Goal: Use online tool/utility: Utilize a website feature to perform a specific function

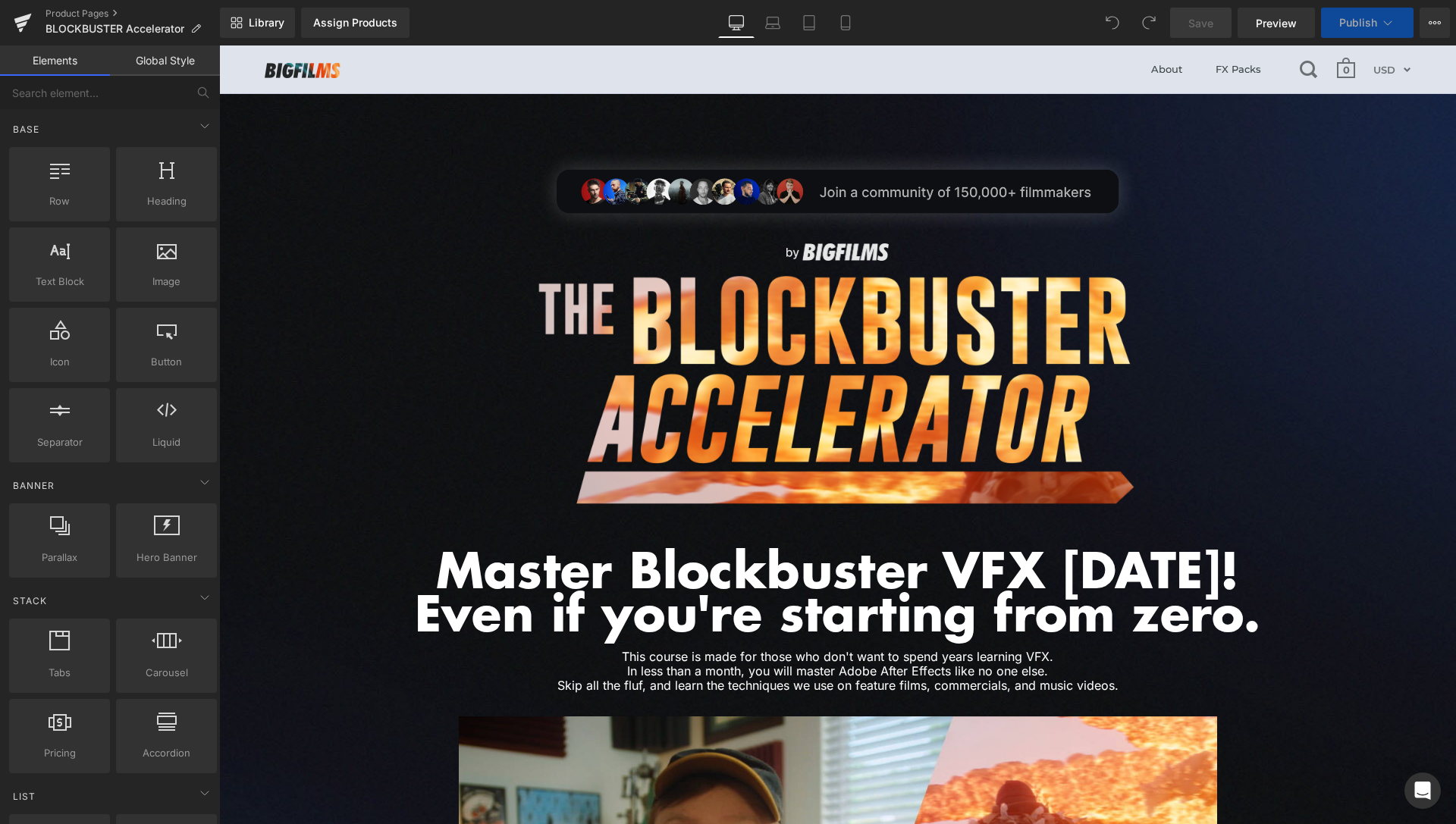
click at [1277, 25] on span "Preview" at bounding box center [1276, 23] width 41 height 16
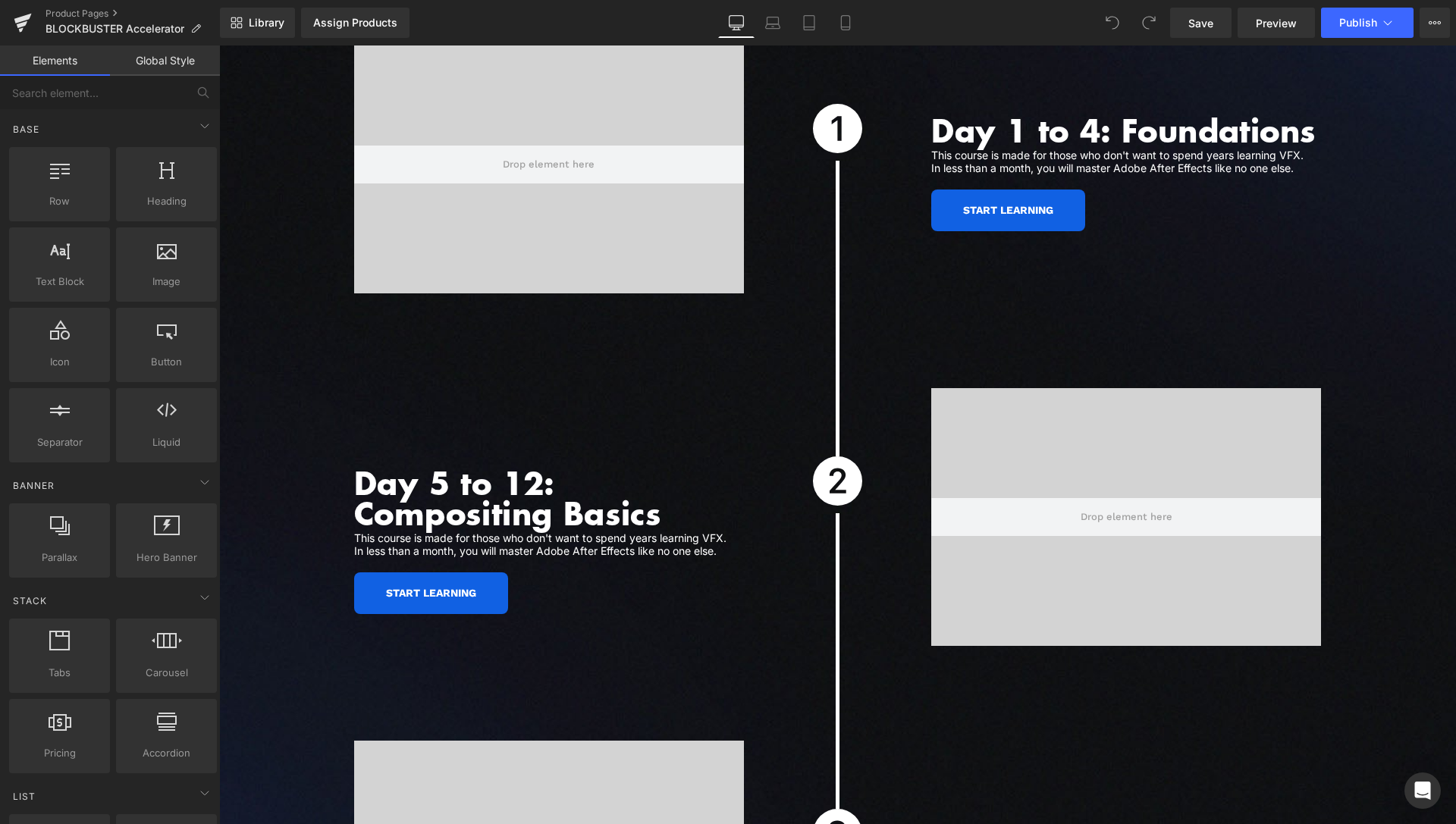
scroll to position [4188, 0]
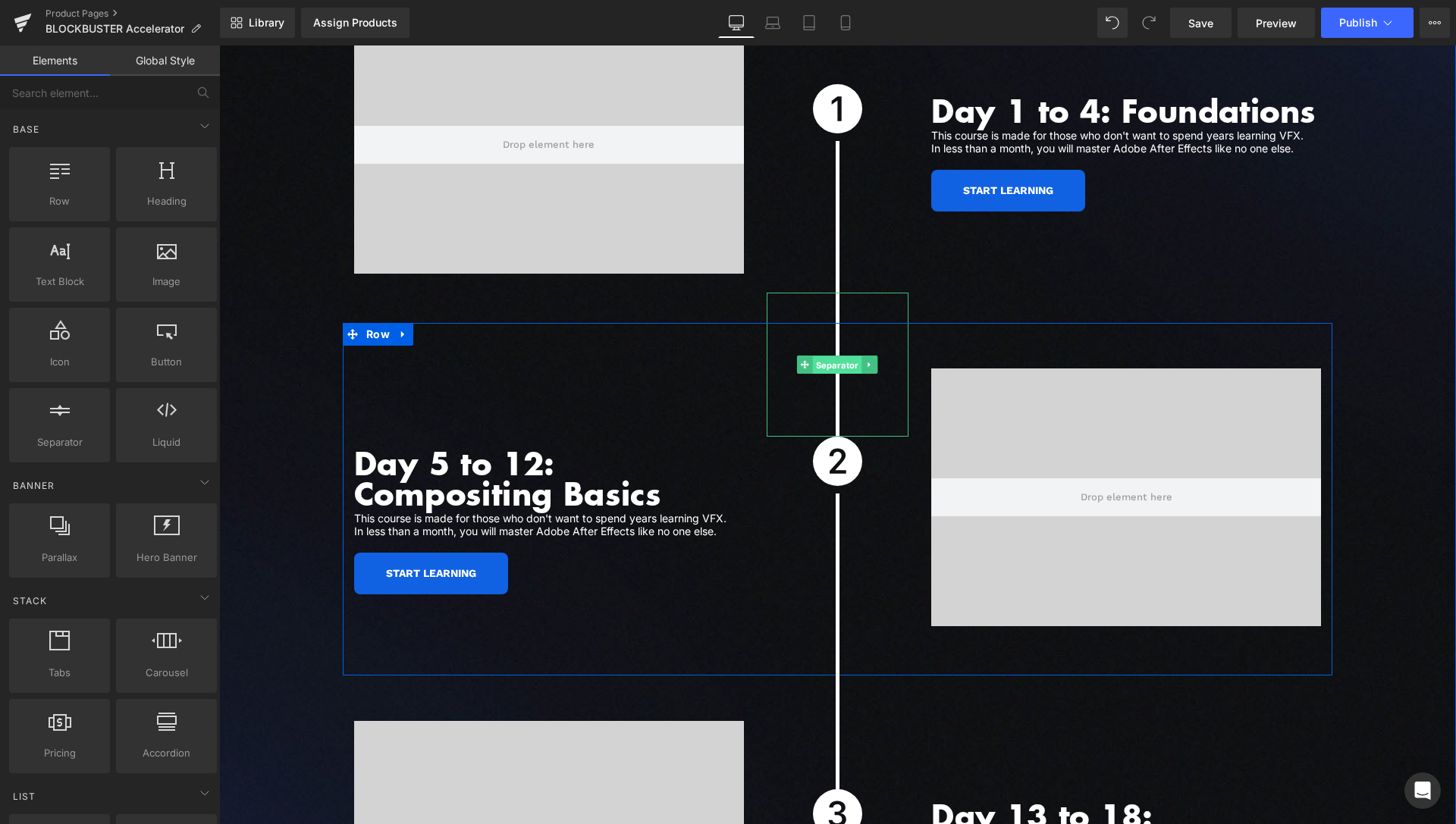
click at [840, 356] on span "Separator" at bounding box center [837, 365] width 49 height 18
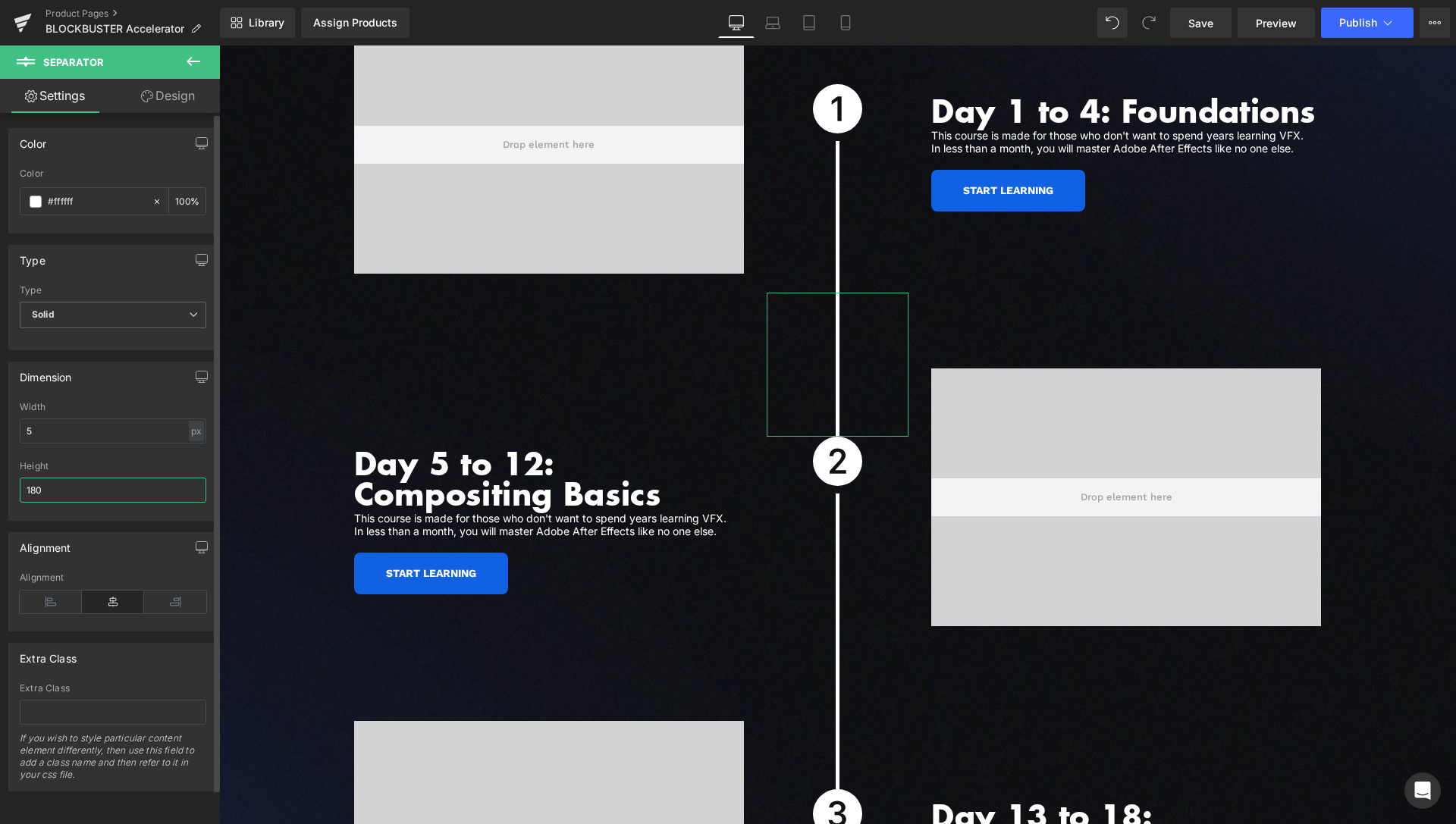
click at [35, 489] on input "180" at bounding box center [113, 489] width 186 height 25
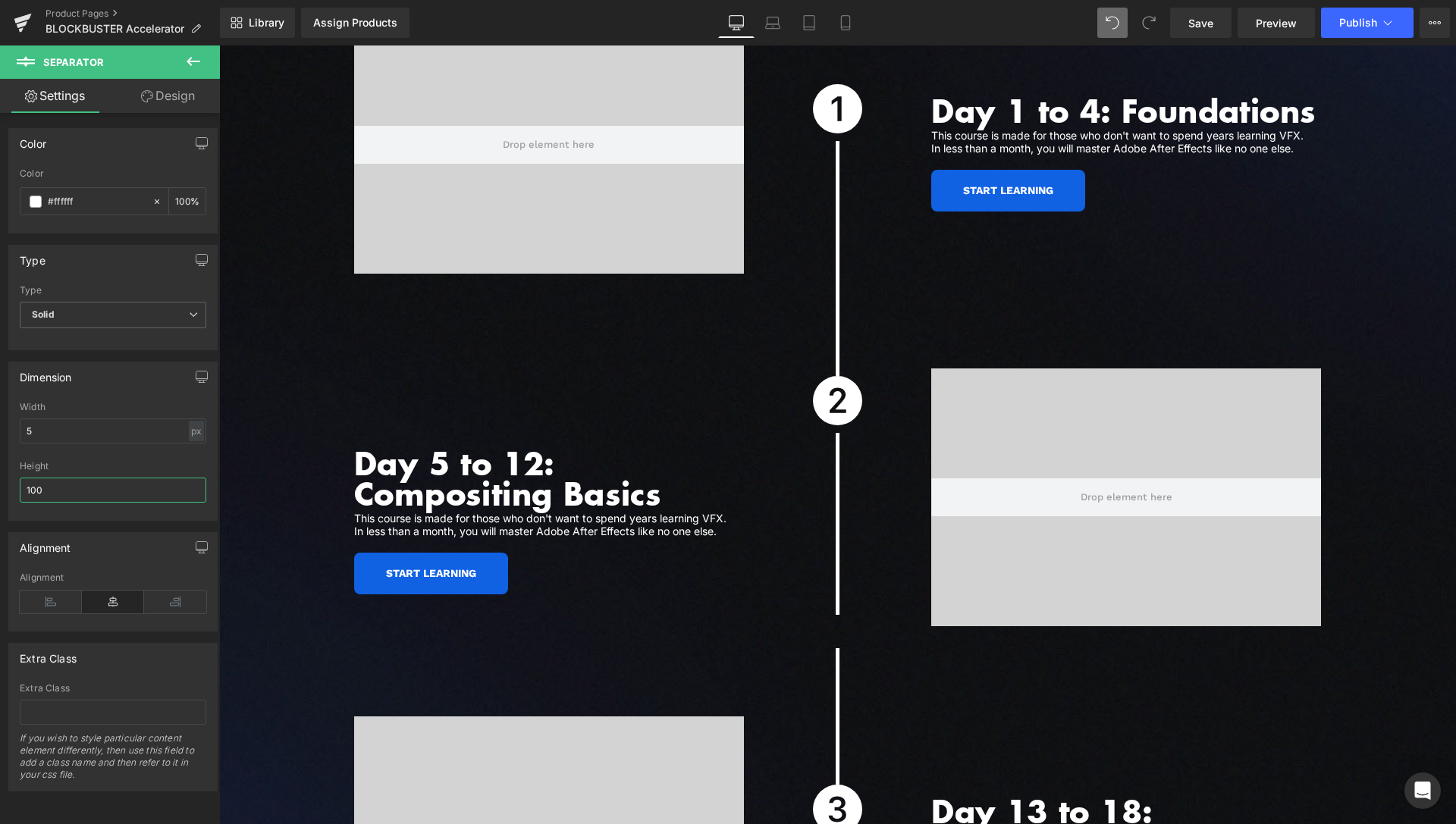
type input "100"
click at [1116, 26] on icon at bounding box center [1112, 22] width 14 height 14
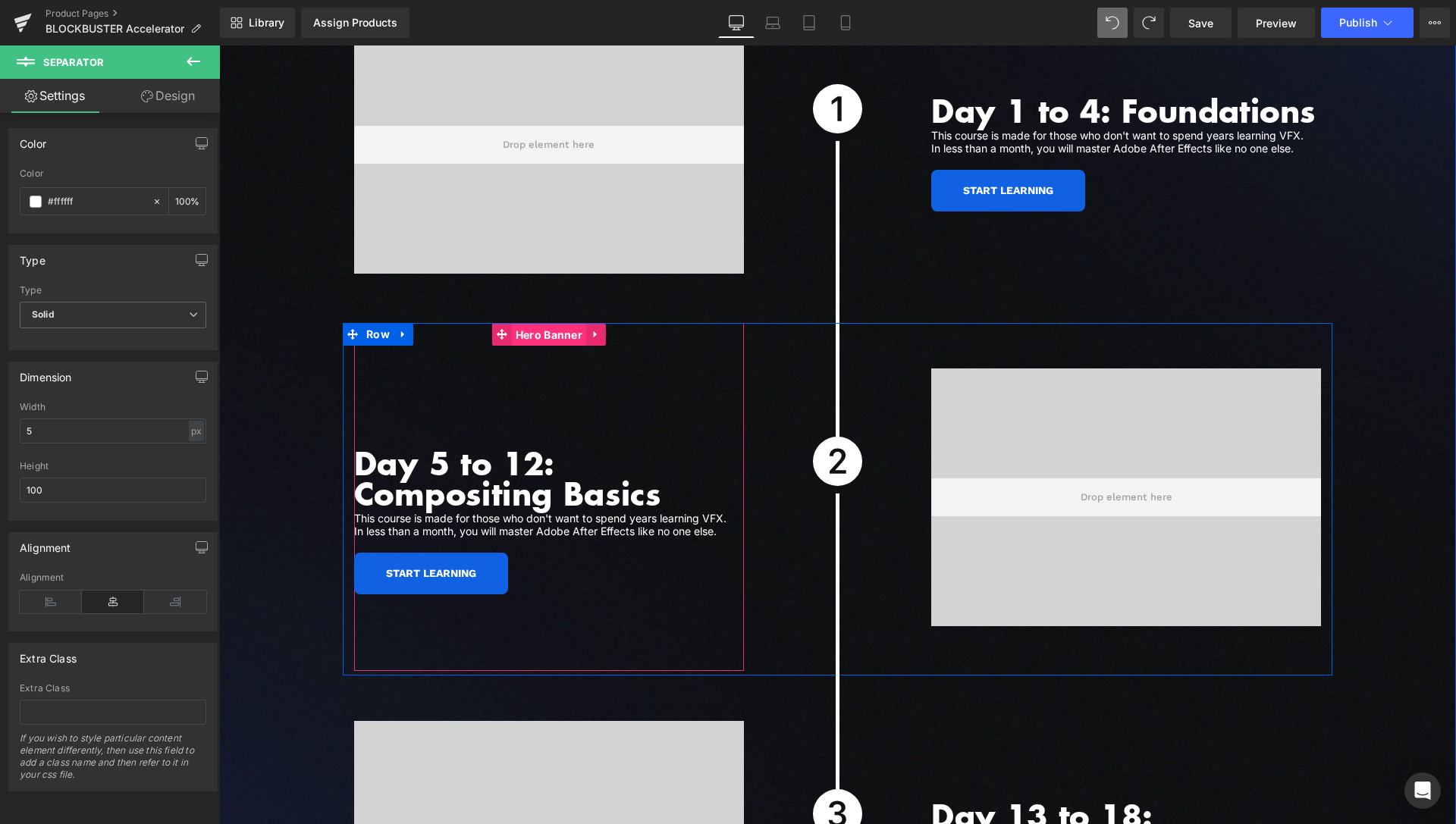
click at [551, 323] on span "Hero Banner" at bounding box center [549, 335] width 75 height 22
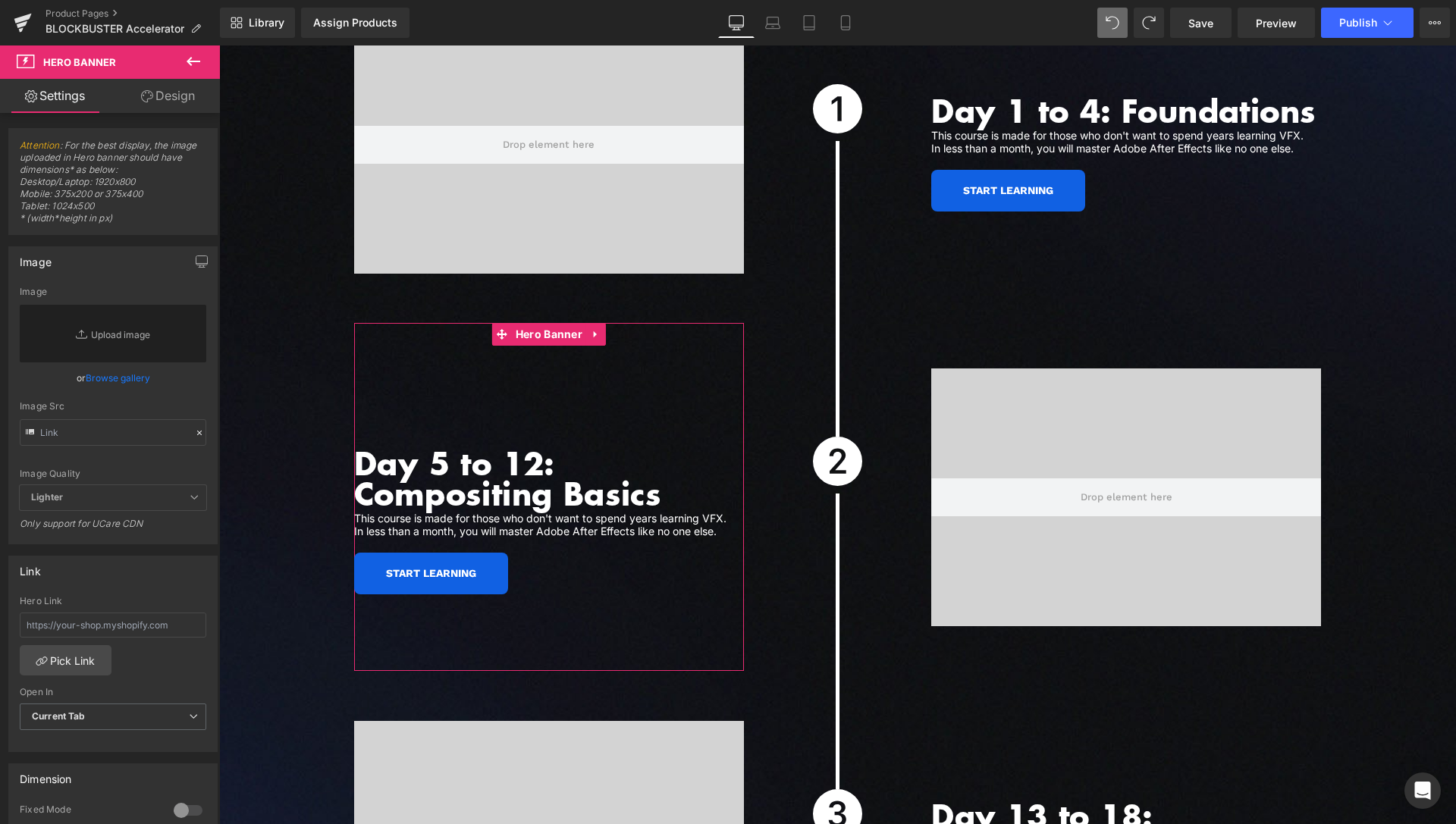
click at [159, 103] on link "Design" at bounding box center [168, 95] width 110 height 35
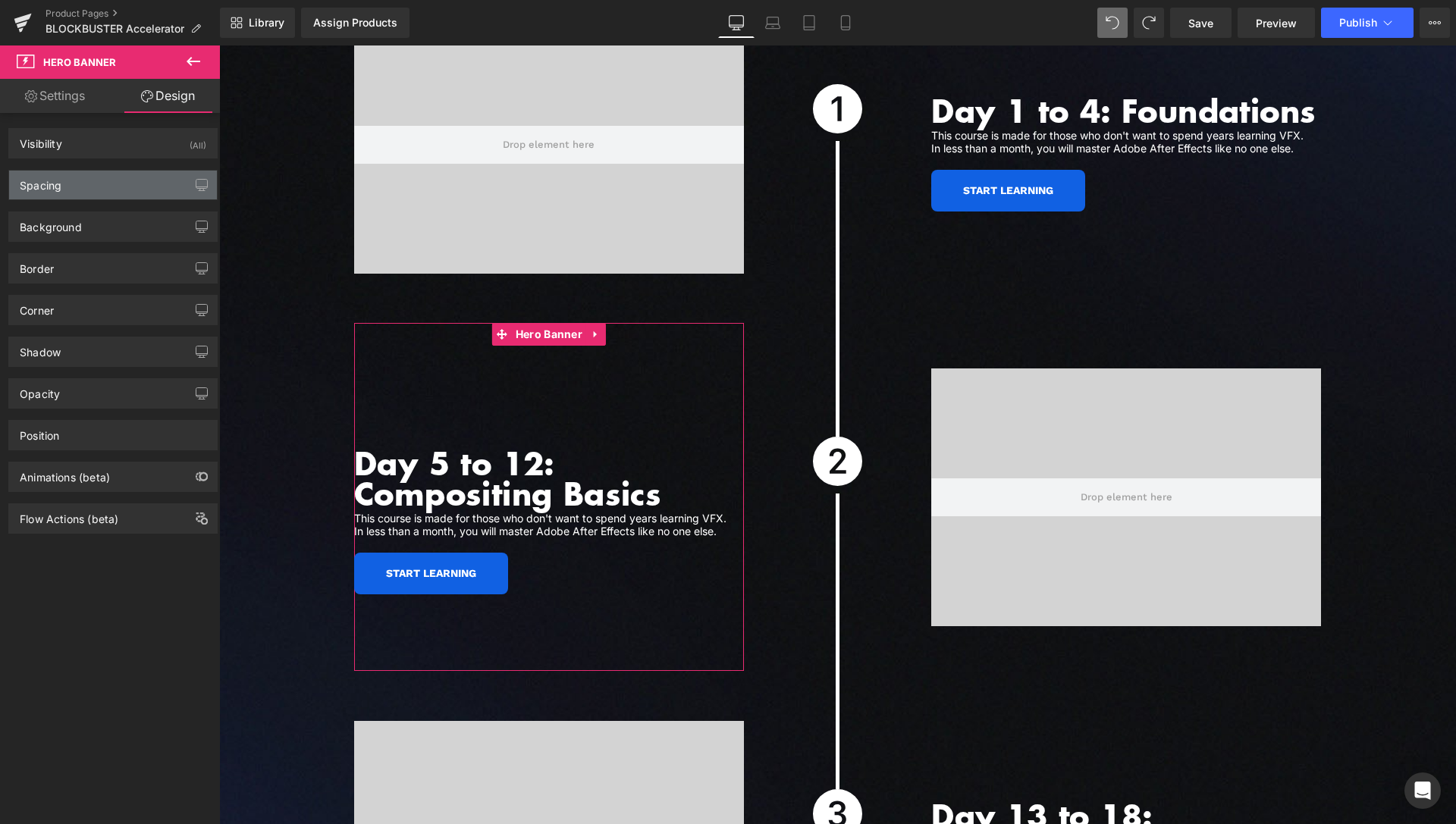
click at [108, 195] on div "Spacing" at bounding box center [112, 185] width 208 height 29
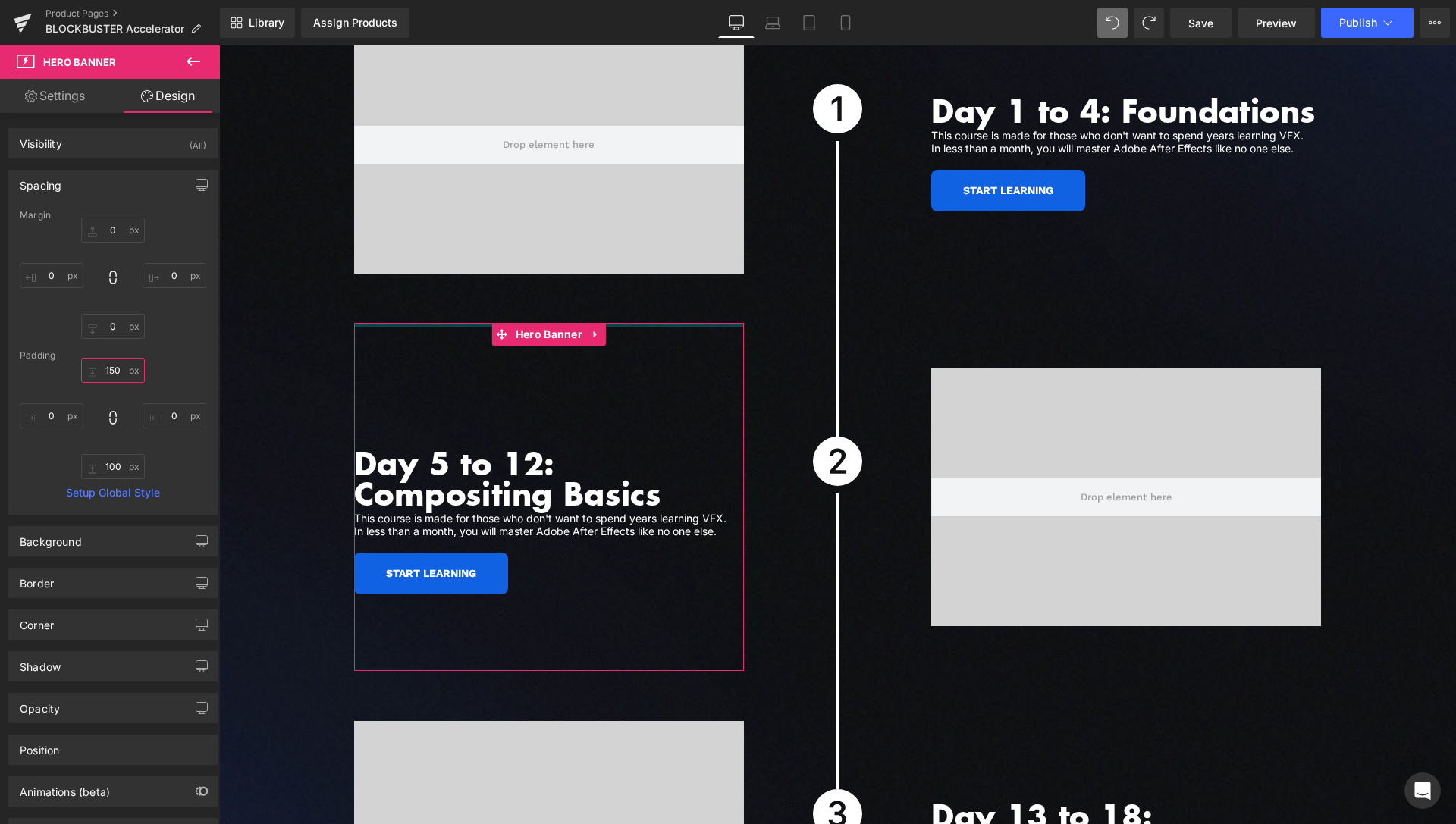
click at [110, 379] on input "150" at bounding box center [112, 370] width 63 height 25
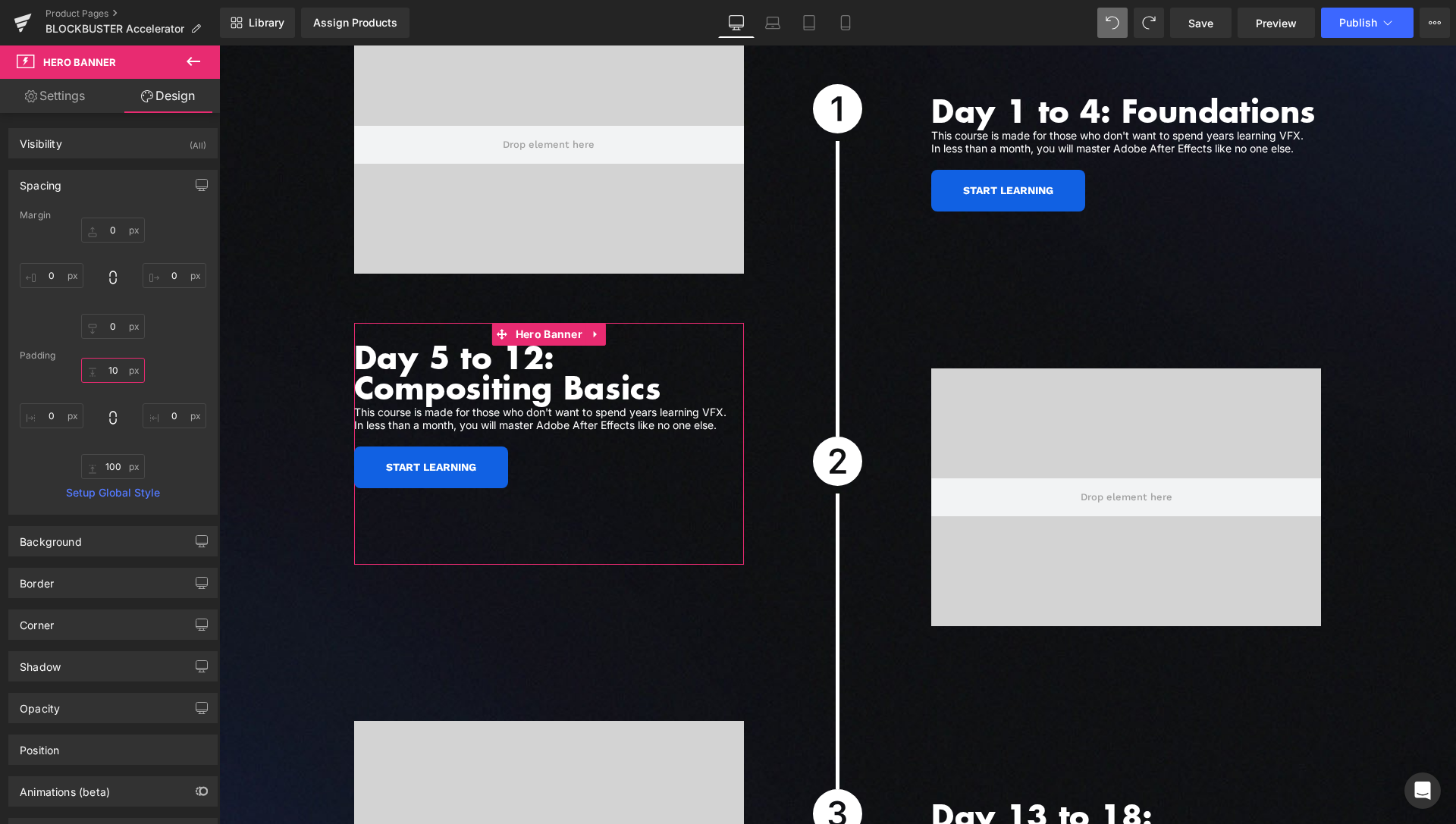
type input "100"
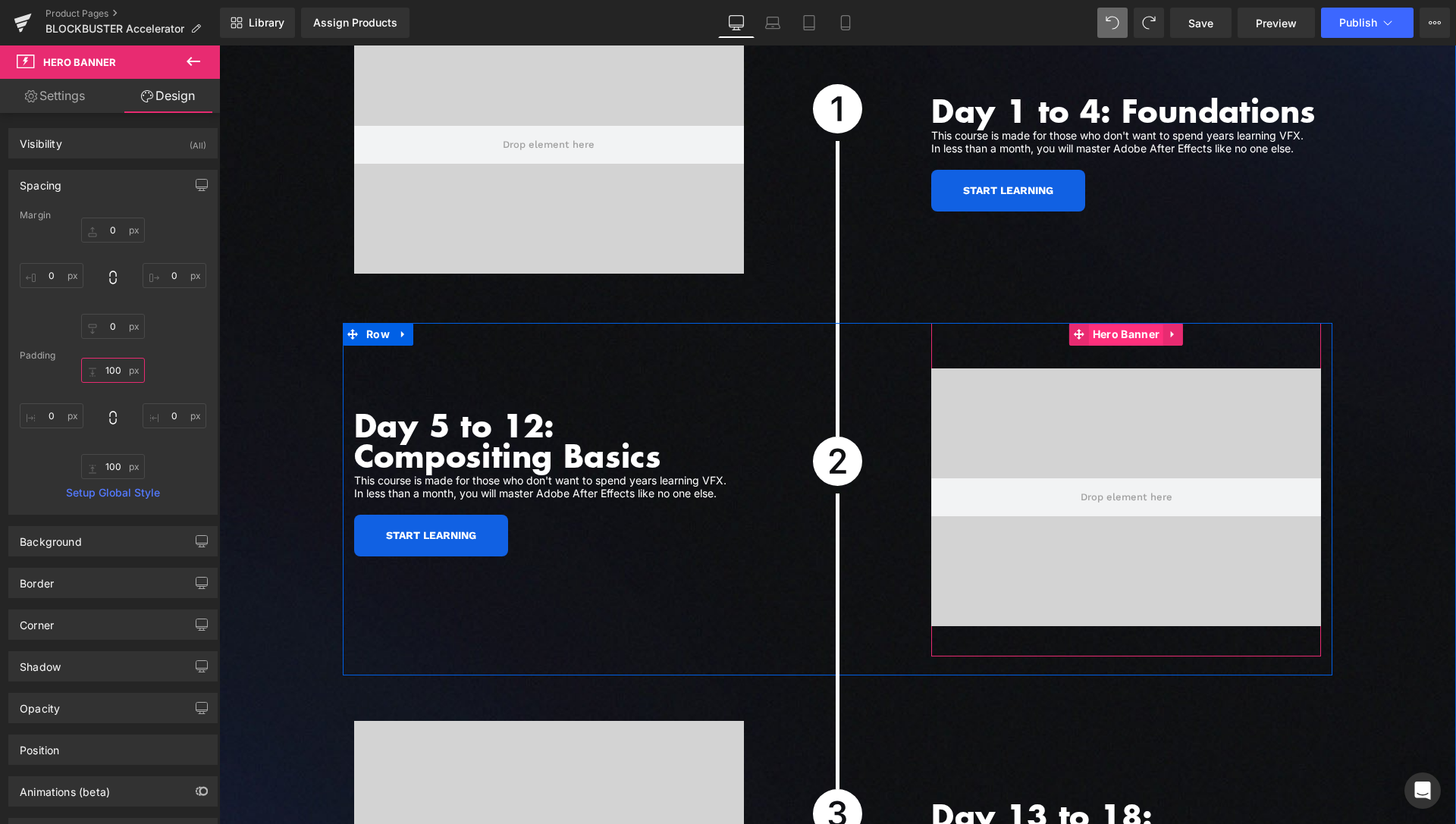
click at [1104, 323] on span "Hero Banner" at bounding box center [1126, 335] width 75 height 22
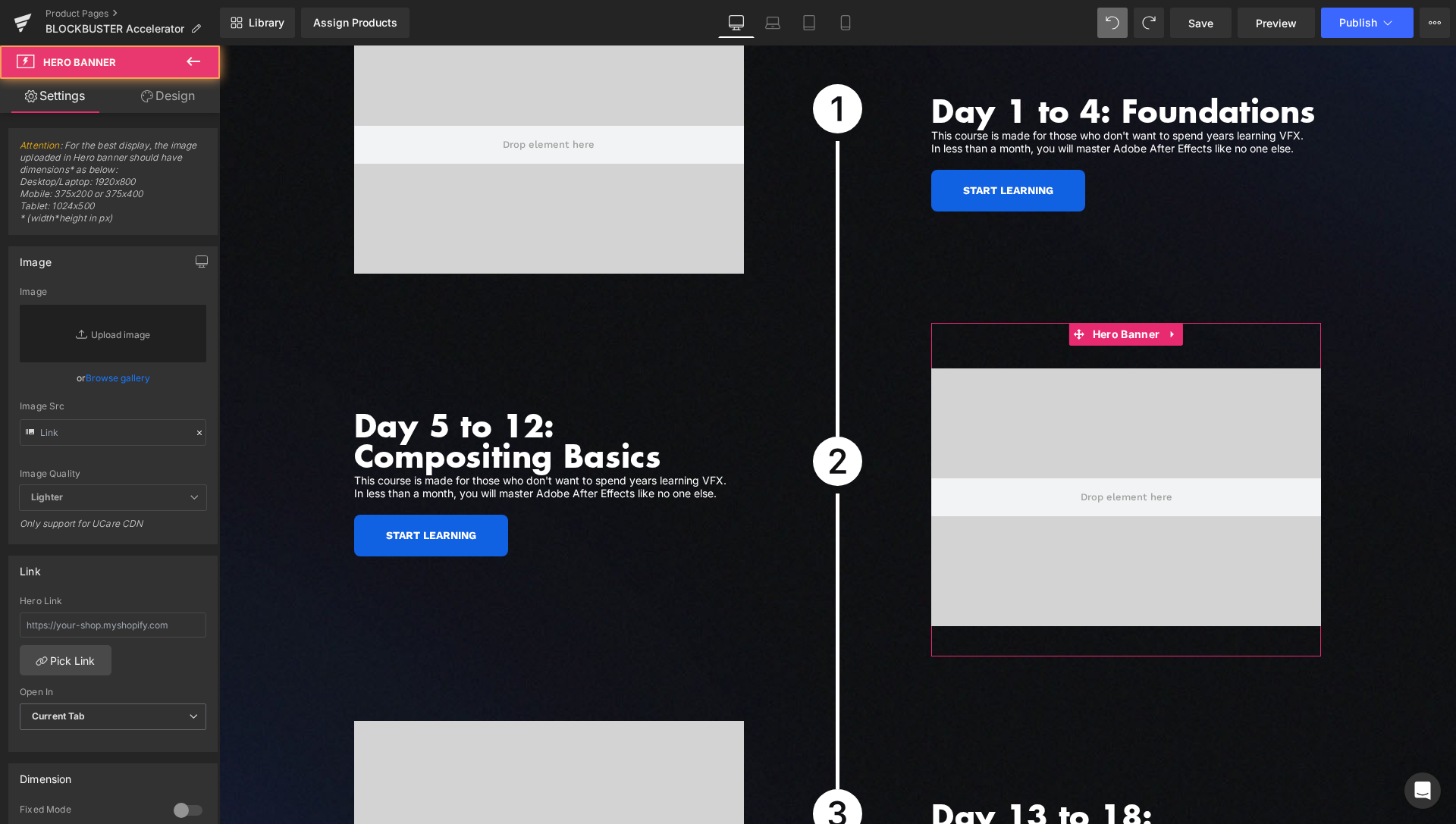
click at [184, 113] on div "Attention : For the best display, the image uploaded in Hero banner should have…" at bounding box center [113, 777] width 227 height 1327
click at [173, 106] on link "Design" at bounding box center [168, 95] width 110 height 35
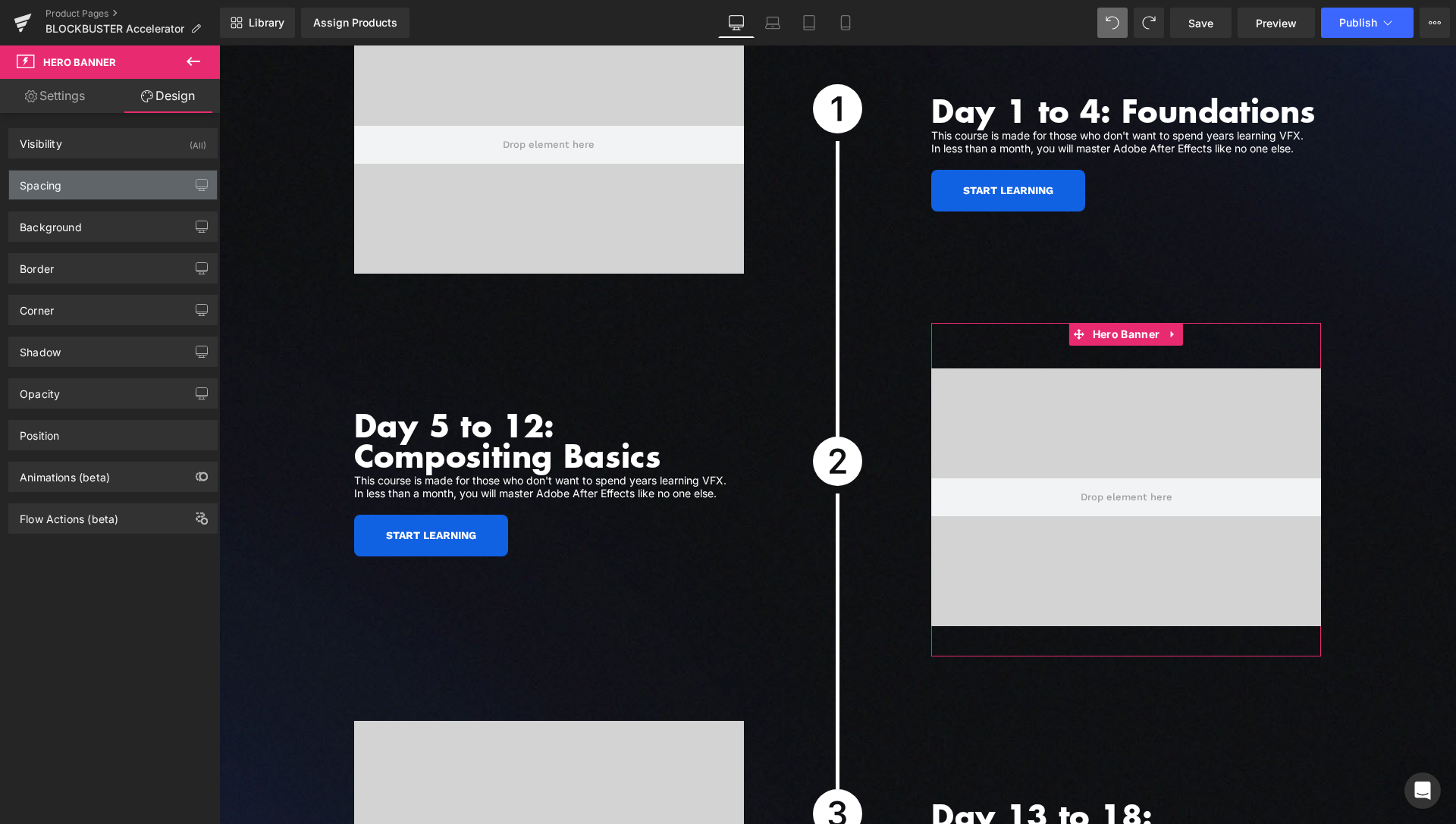
click at [83, 187] on div "Spacing" at bounding box center [112, 185] width 208 height 29
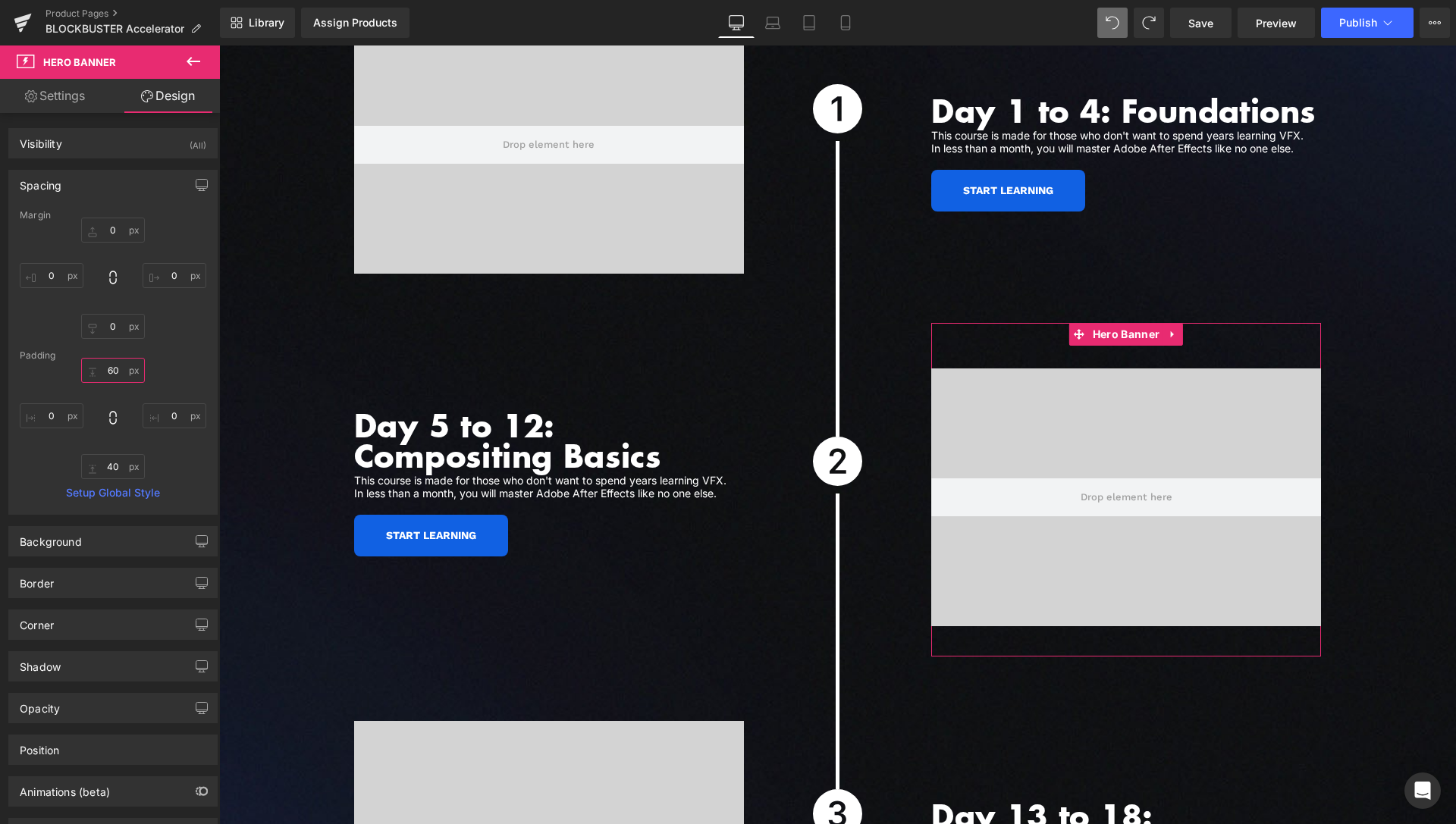
click at [116, 369] on input "text" at bounding box center [112, 370] width 63 height 25
type input "30"
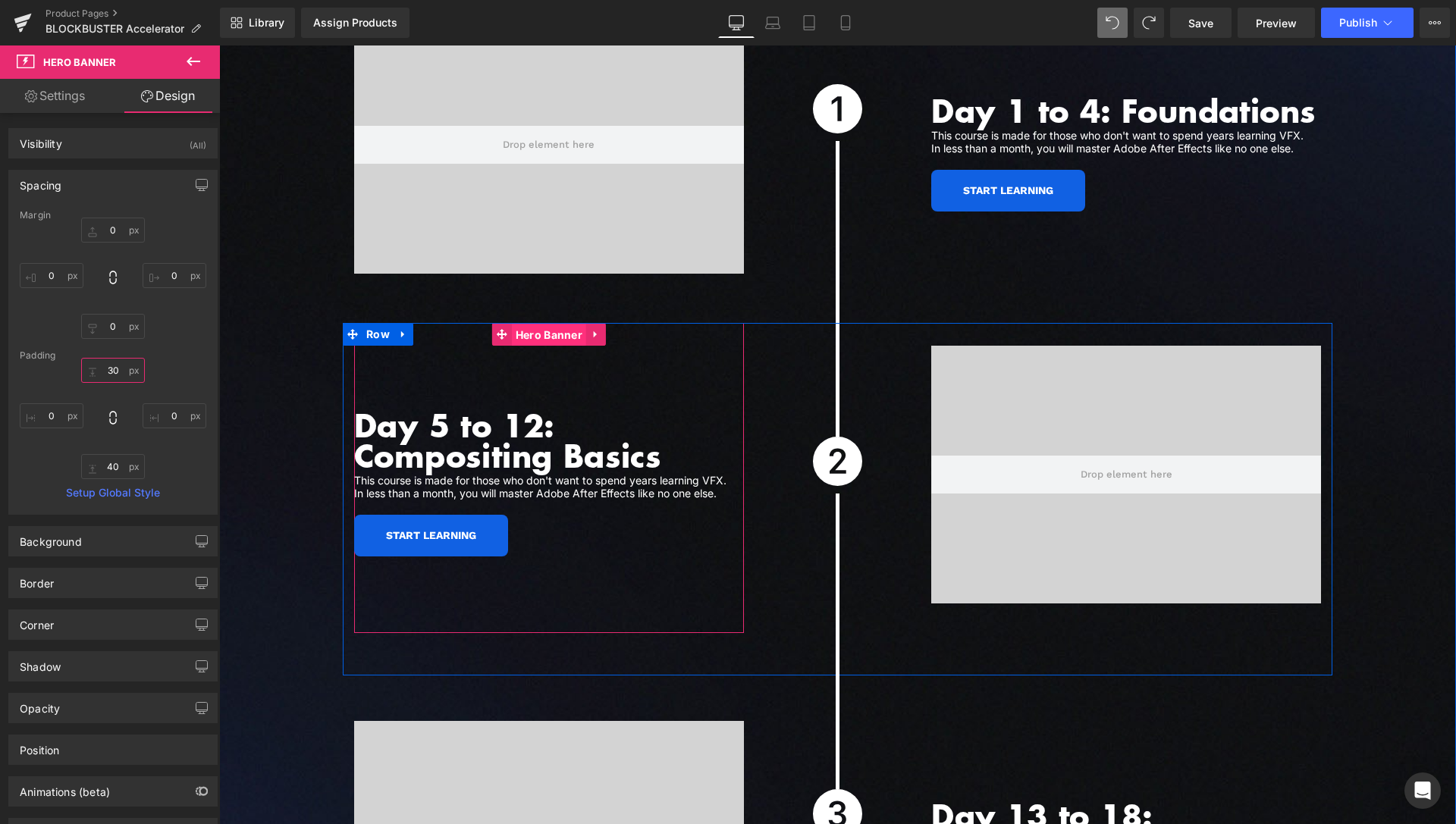
click at [554, 323] on span "Hero Banner" at bounding box center [549, 335] width 75 height 22
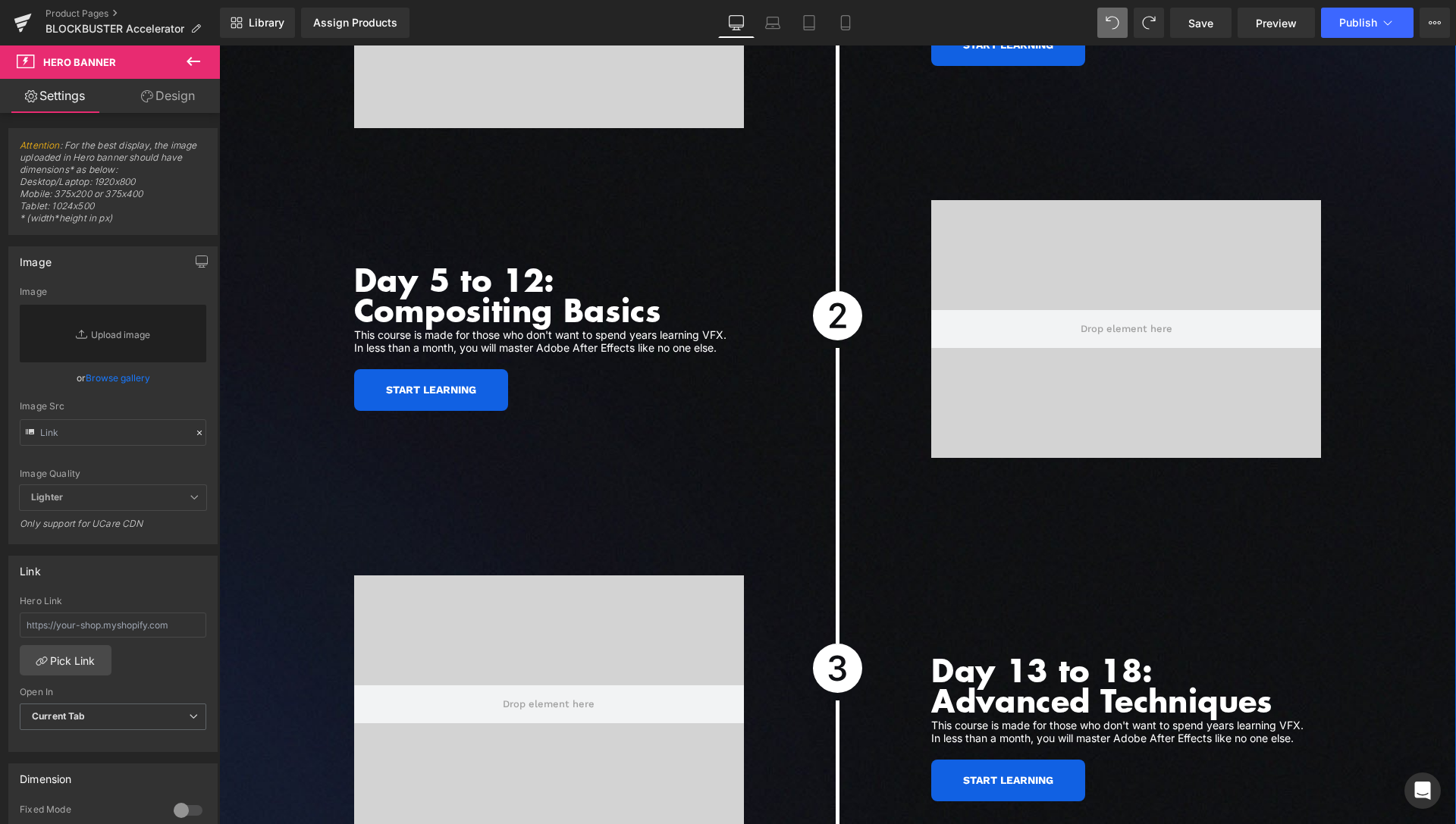
scroll to position [4343, 0]
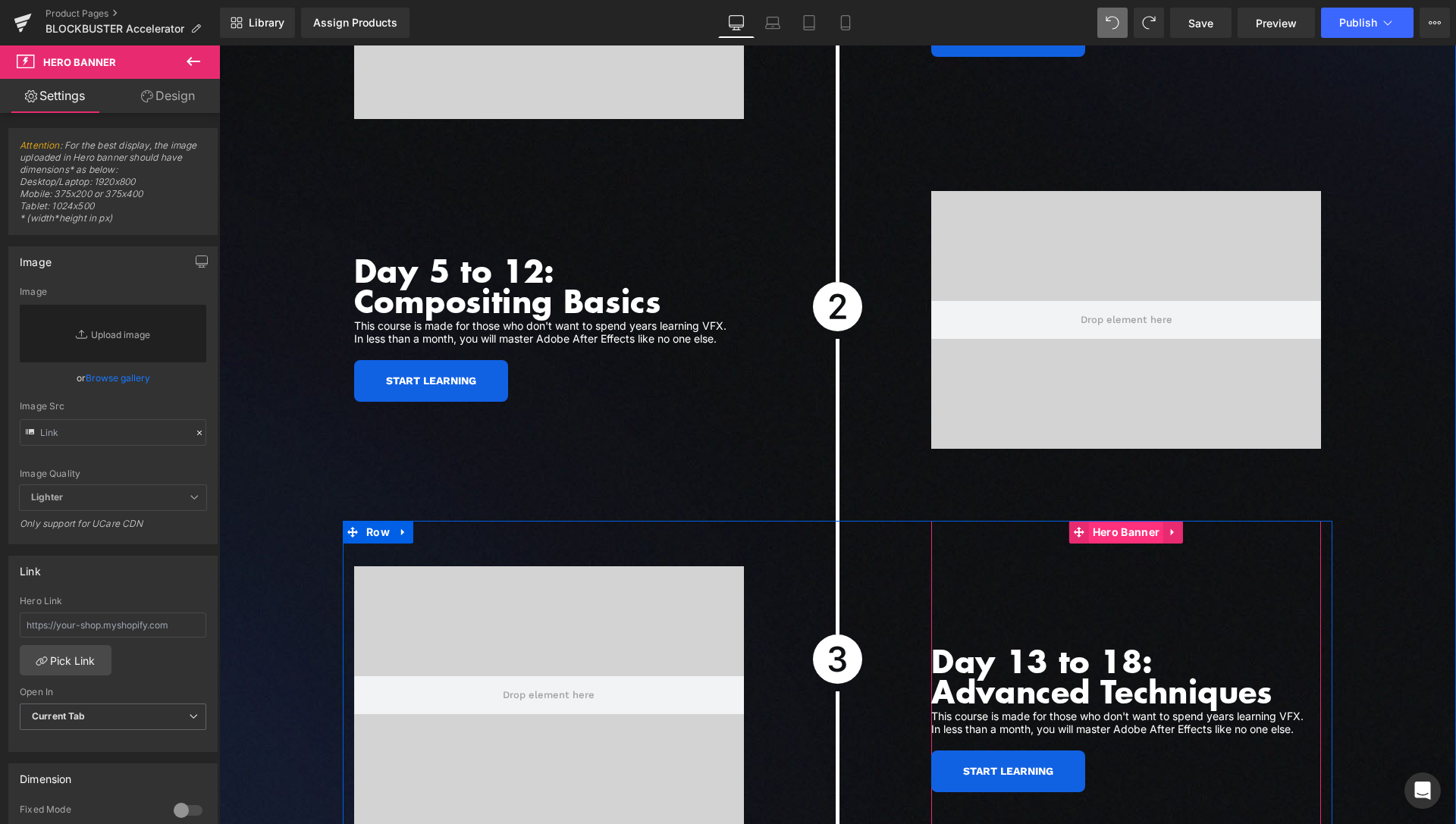
click at [1109, 521] on span "Hero Banner" at bounding box center [1126, 532] width 75 height 22
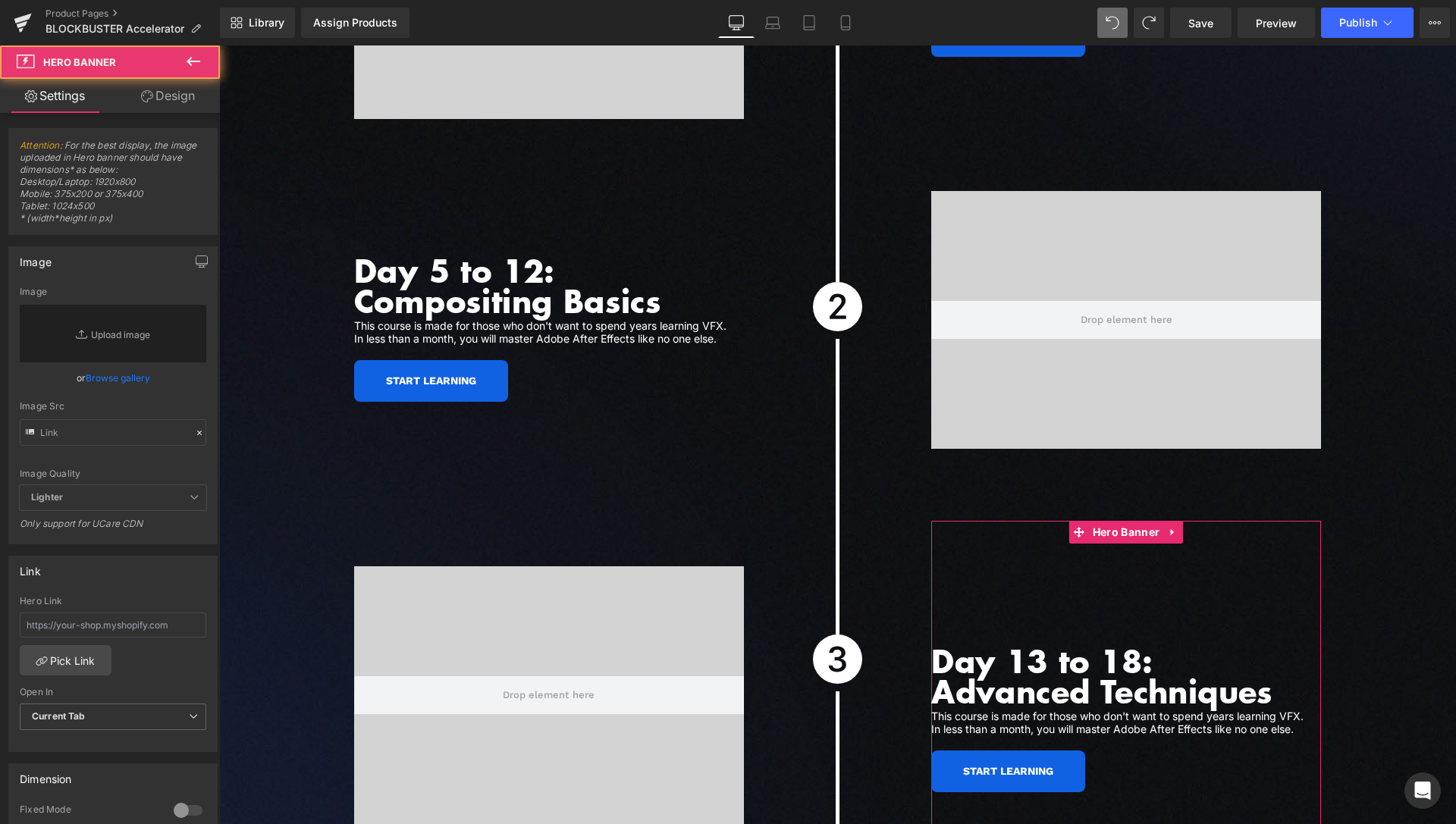
click at [173, 104] on link "Design" at bounding box center [168, 95] width 110 height 35
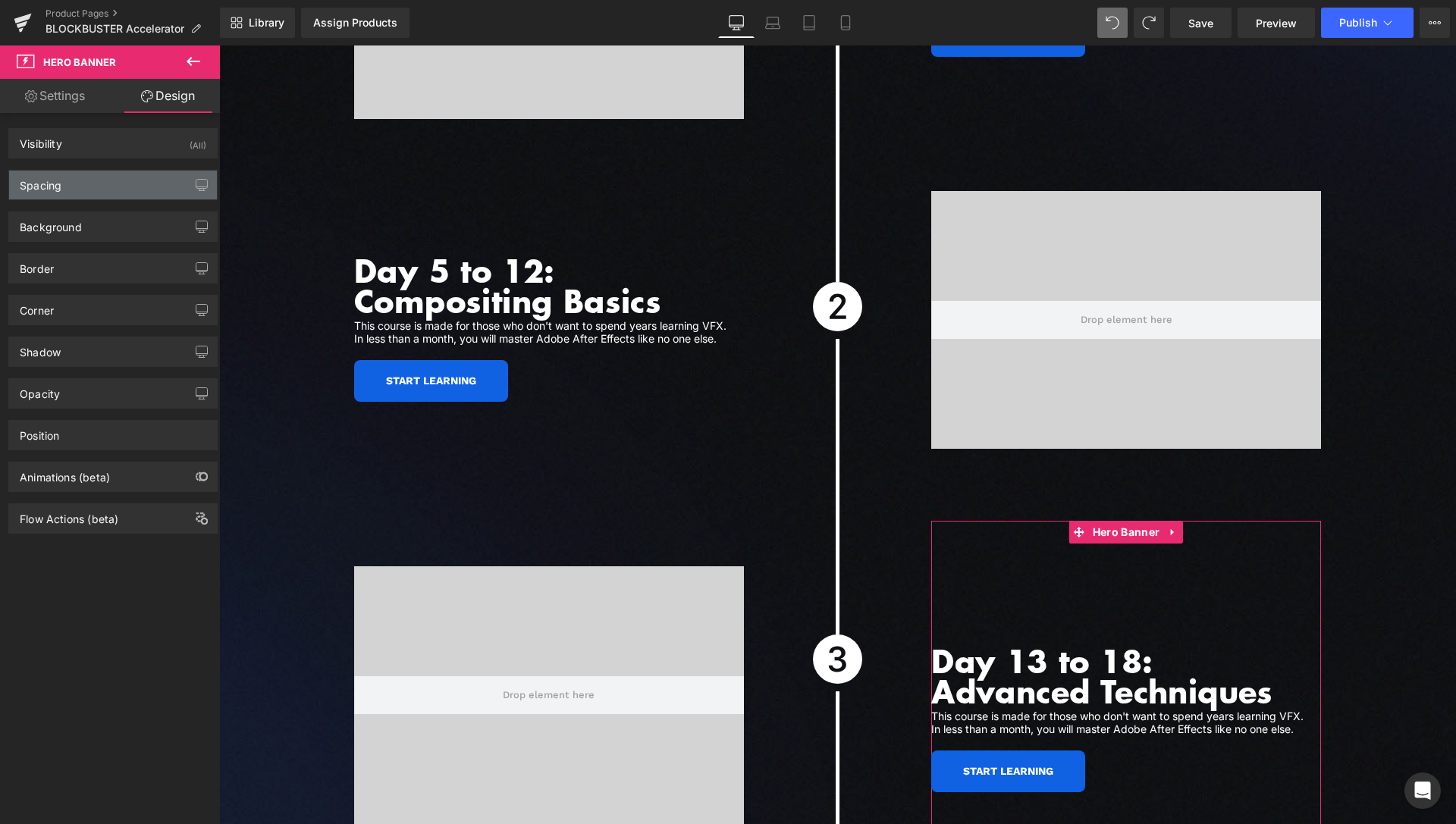
click at [91, 189] on div "Spacing" at bounding box center [112, 185] width 208 height 29
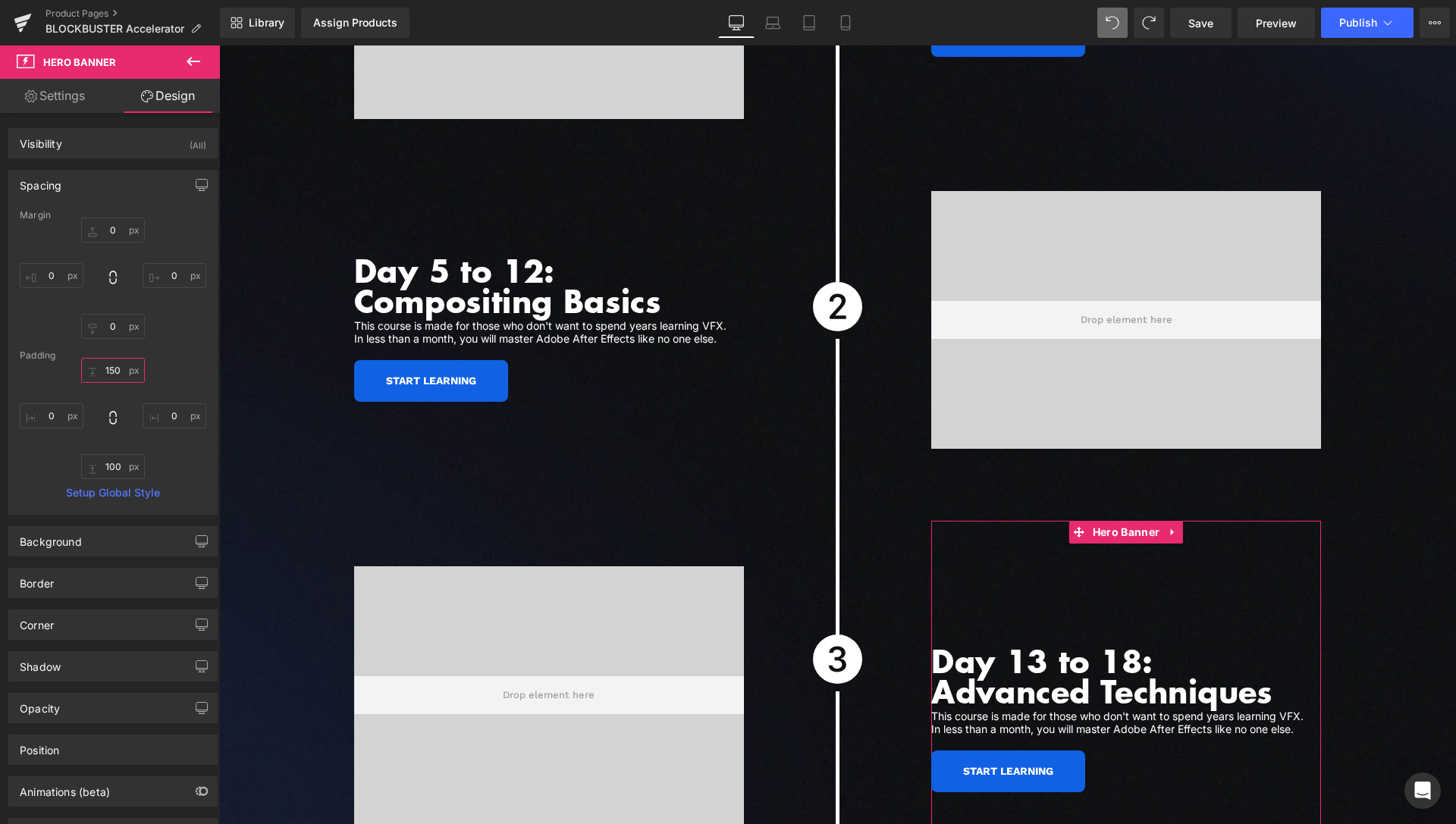
click at [105, 373] on input "text" at bounding box center [112, 370] width 63 height 25
type input "100"
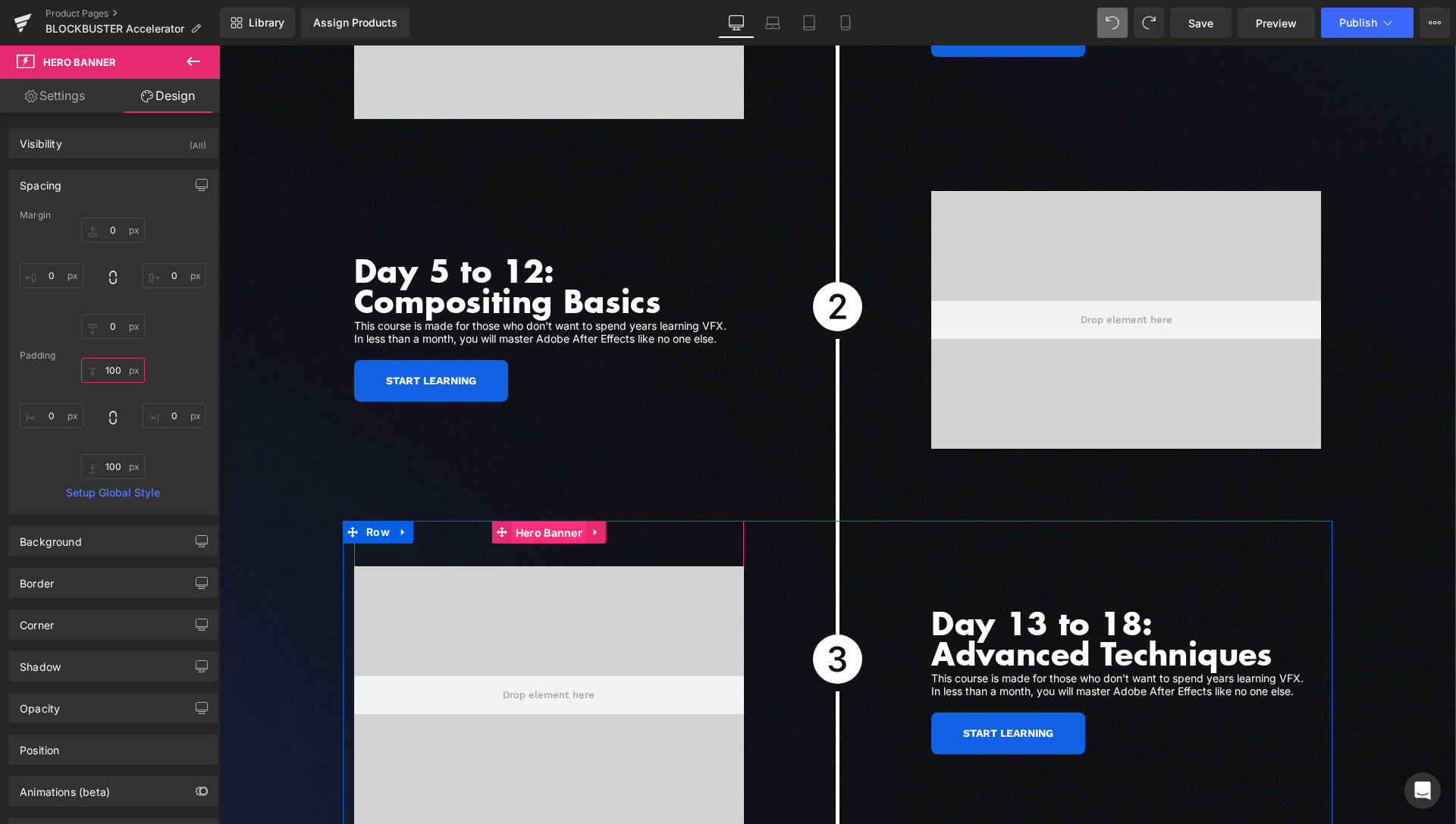
click at [535, 522] on span "Hero Banner" at bounding box center [549, 533] width 75 height 22
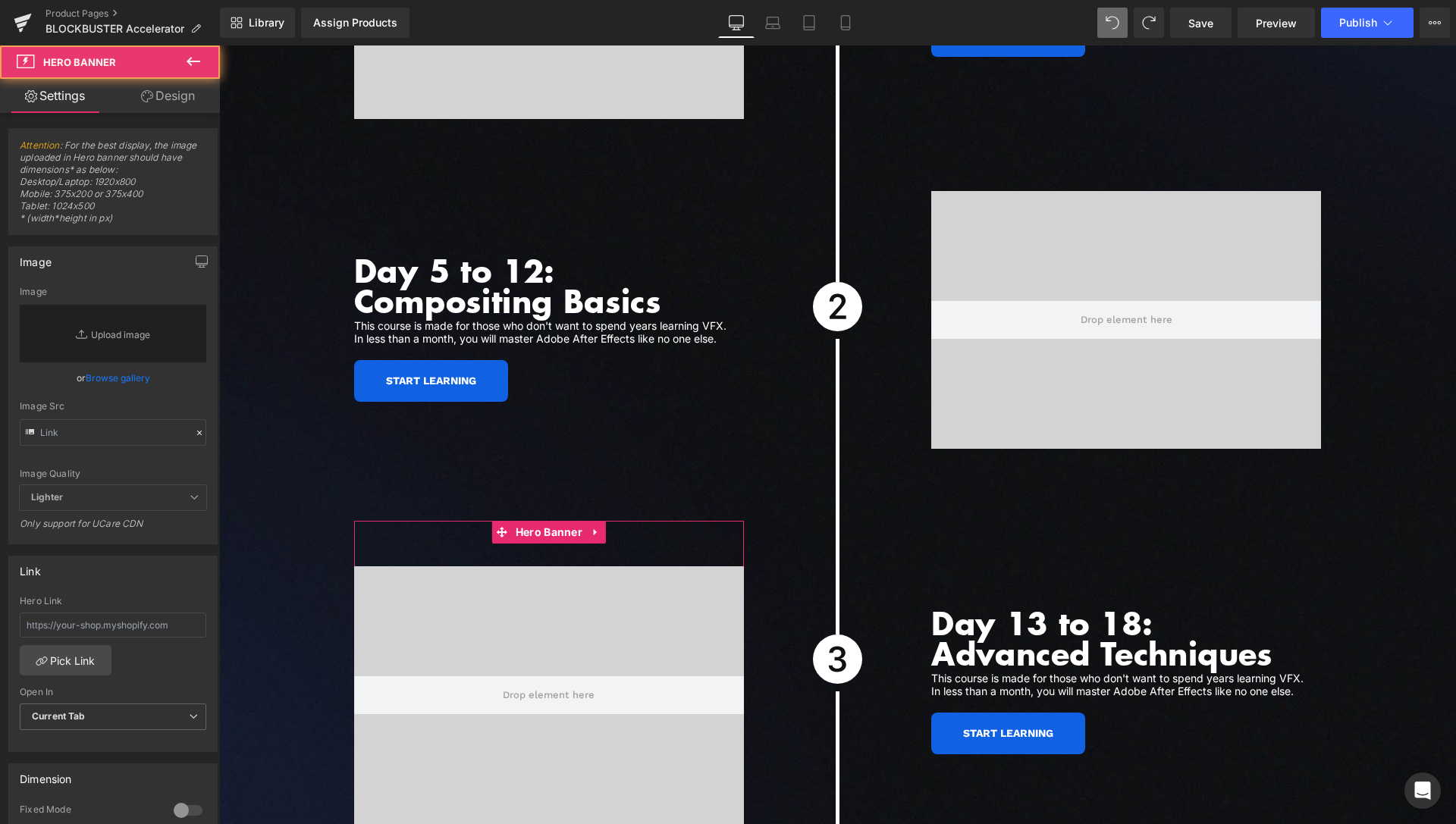
click at [141, 99] on icon at bounding box center [147, 95] width 12 height 12
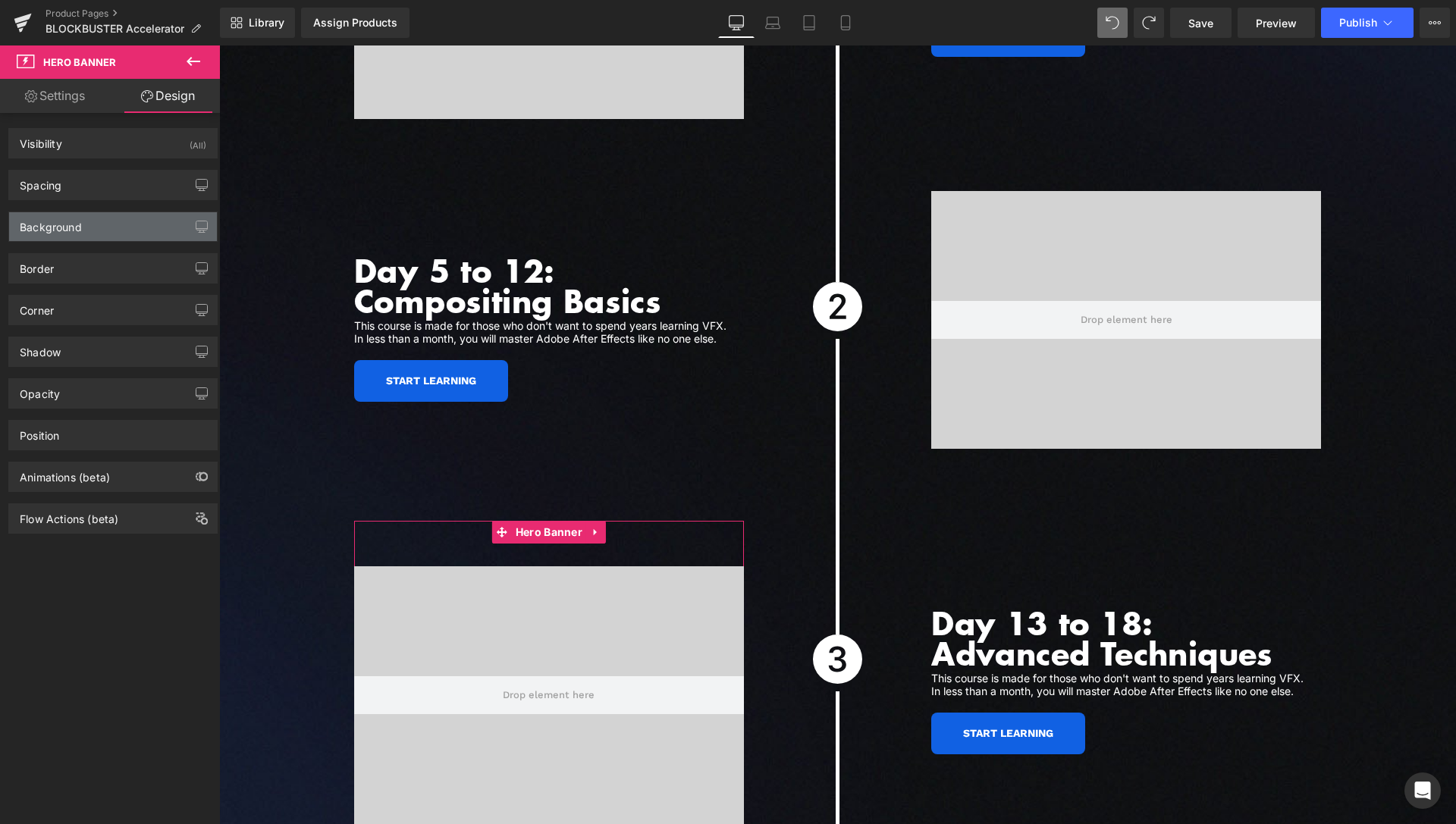
click at [102, 225] on div "Background" at bounding box center [112, 227] width 208 height 29
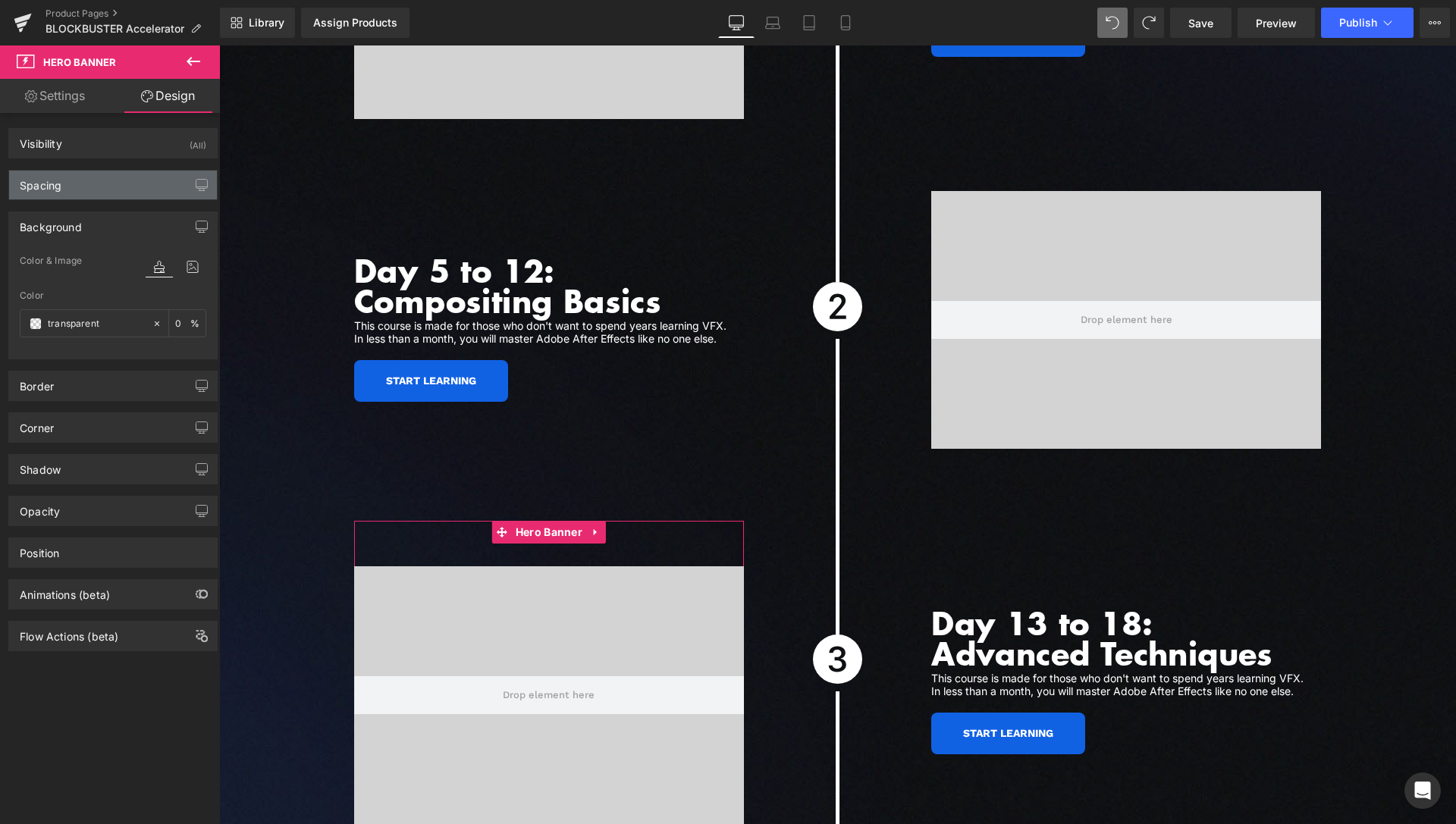
click at [101, 195] on div "Spacing" at bounding box center [112, 185] width 208 height 29
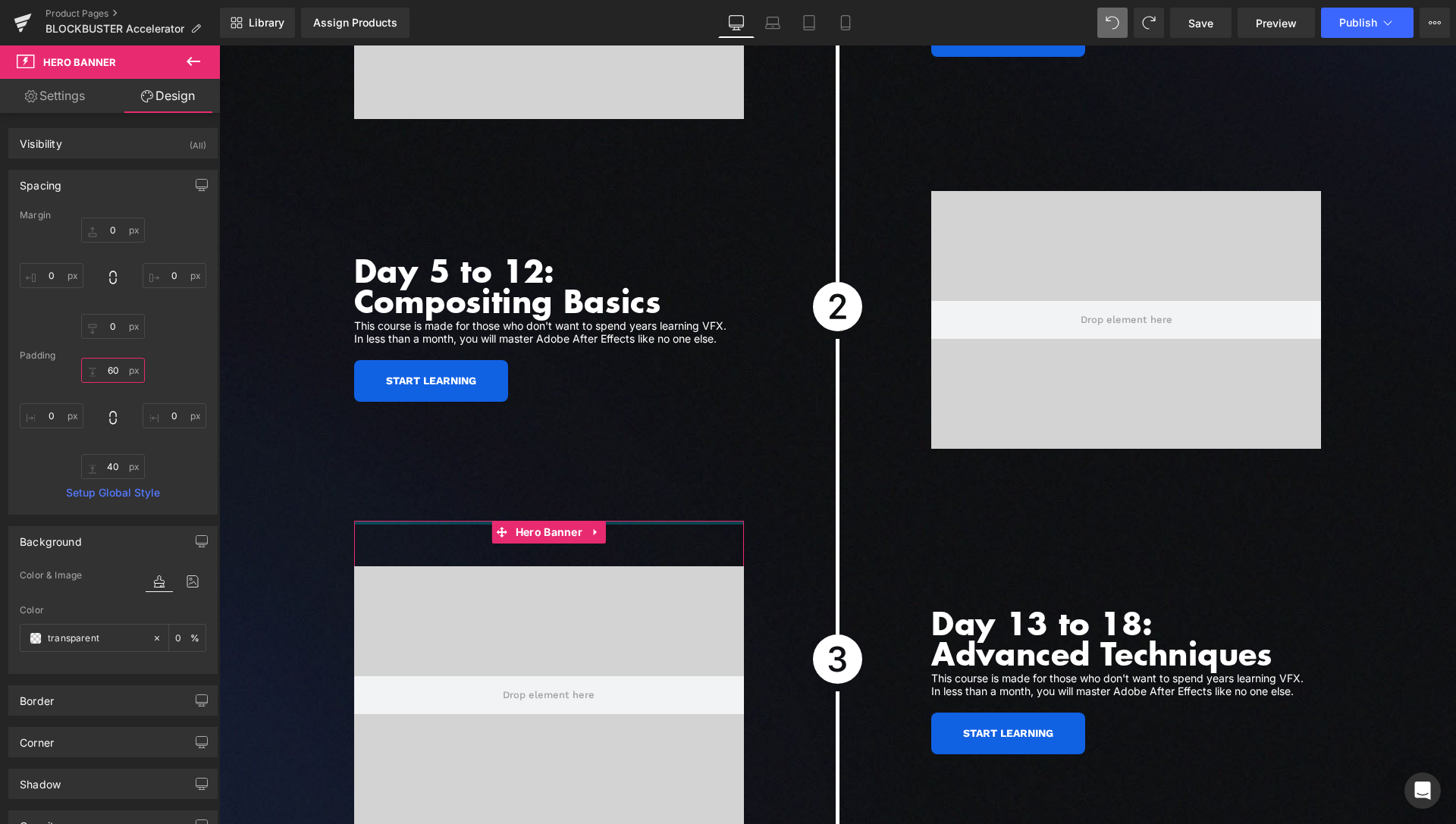
click at [115, 371] on input "text" at bounding box center [112, 370] width 63 height 25
type input "30"
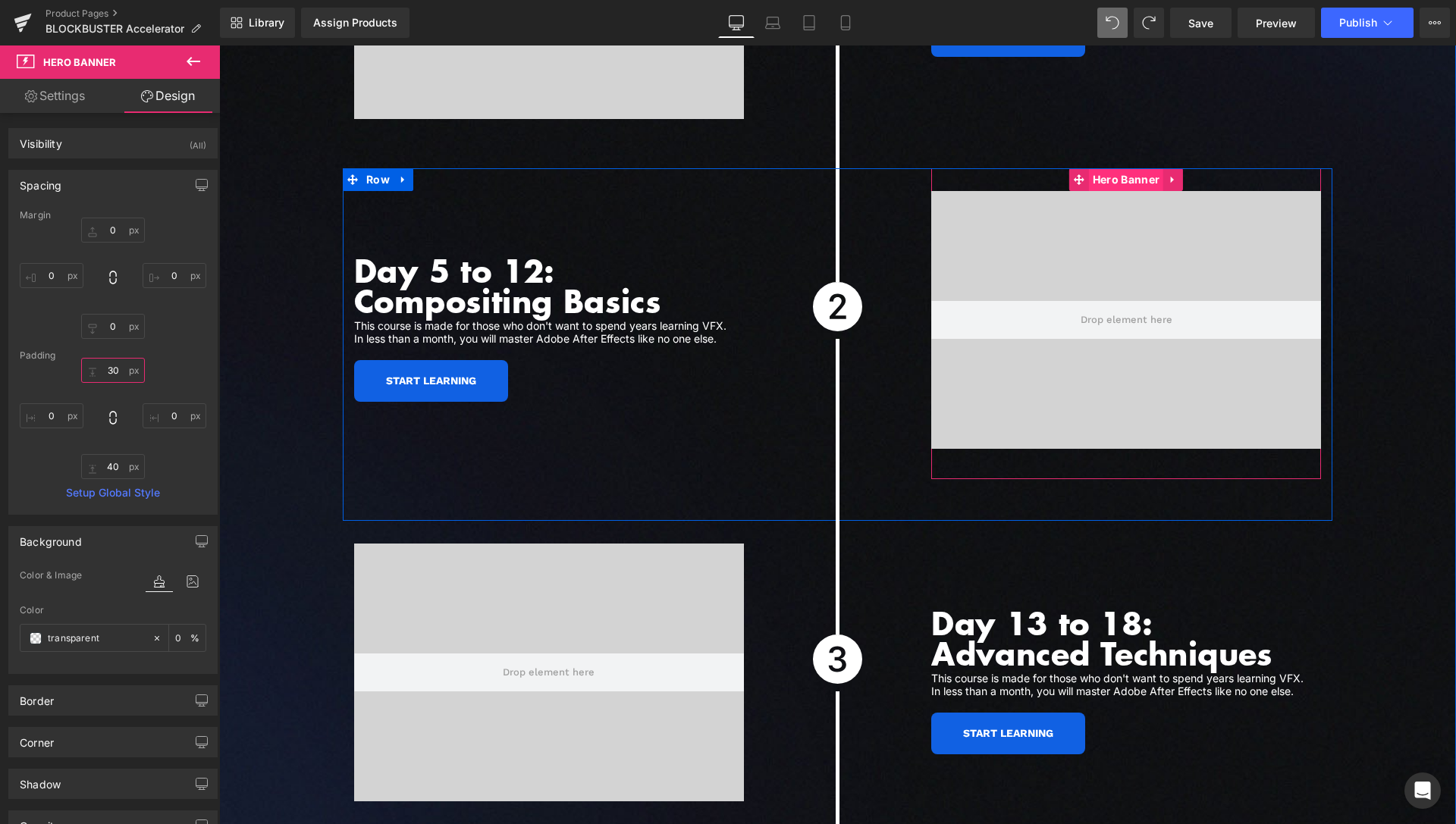
click at [1129, 168] on span "Hero Banner" at bounding box center [1126, 180] width 75 height 22
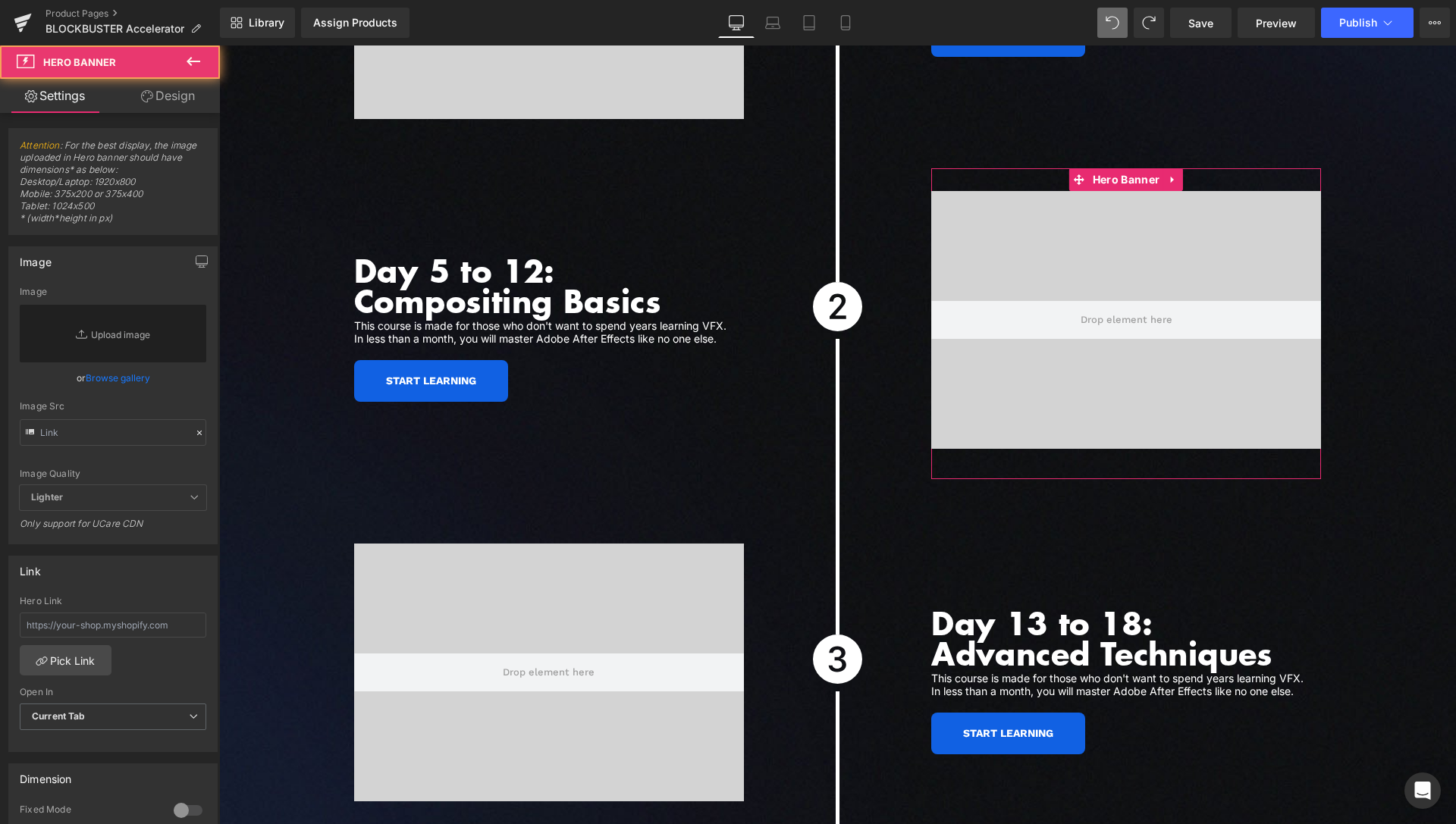
click at [177, 104] on link "Design" at bounding box center [168, 95] width 110 height 35
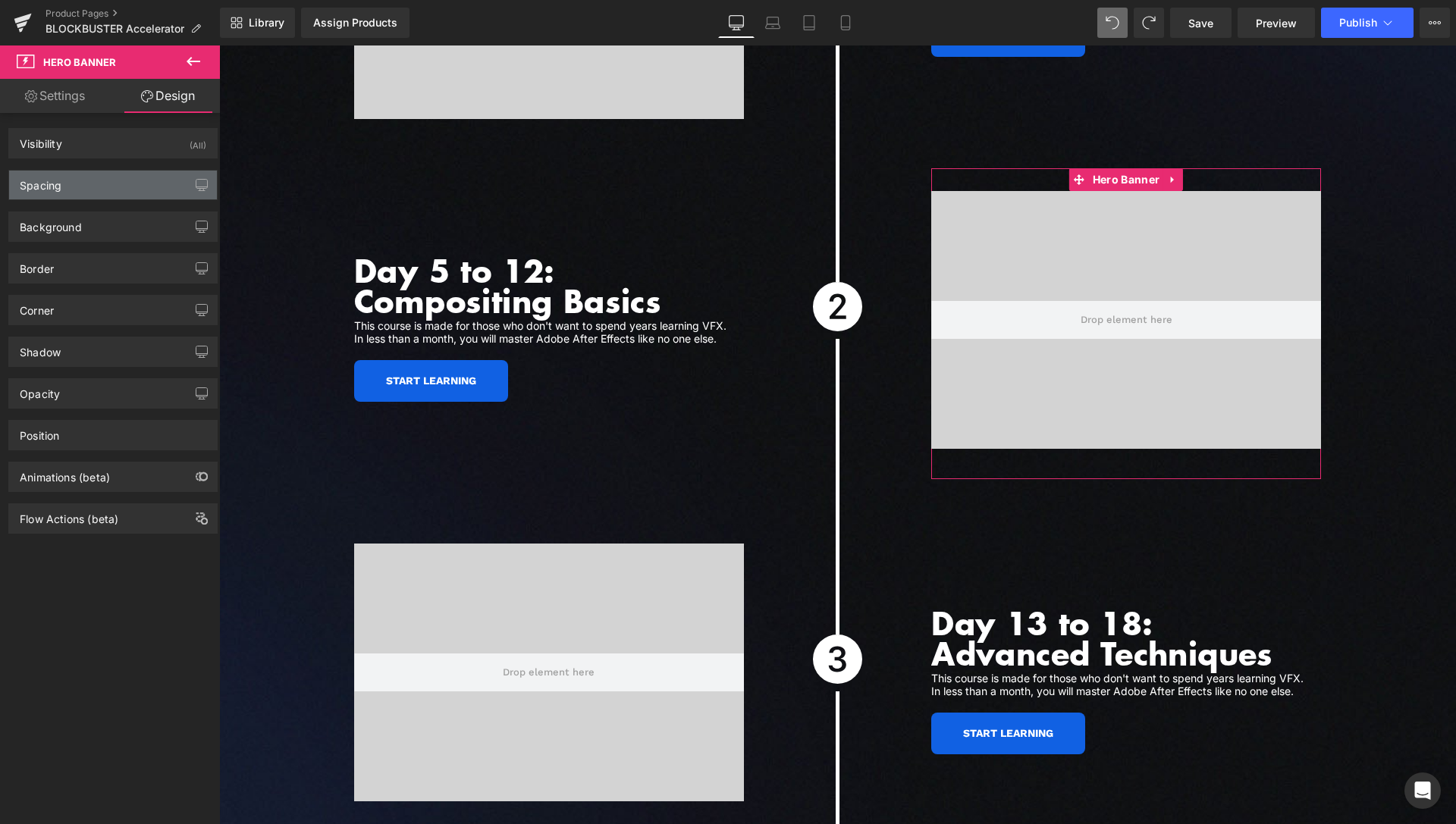
click at [94, 190] on div "Spacing" at bounding box center [112, 185] width 208 height 29
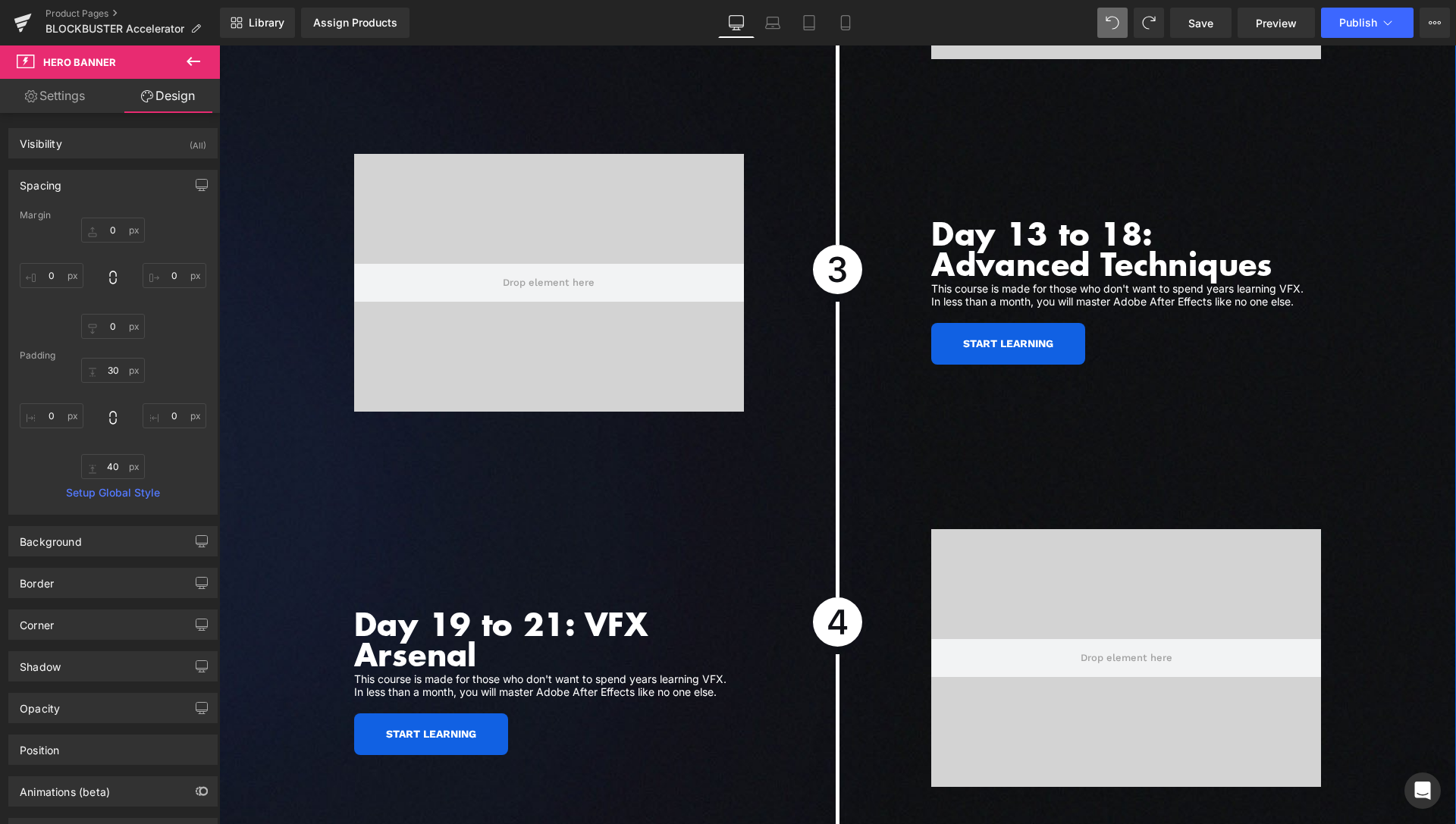
scroll to position [4807, 0]
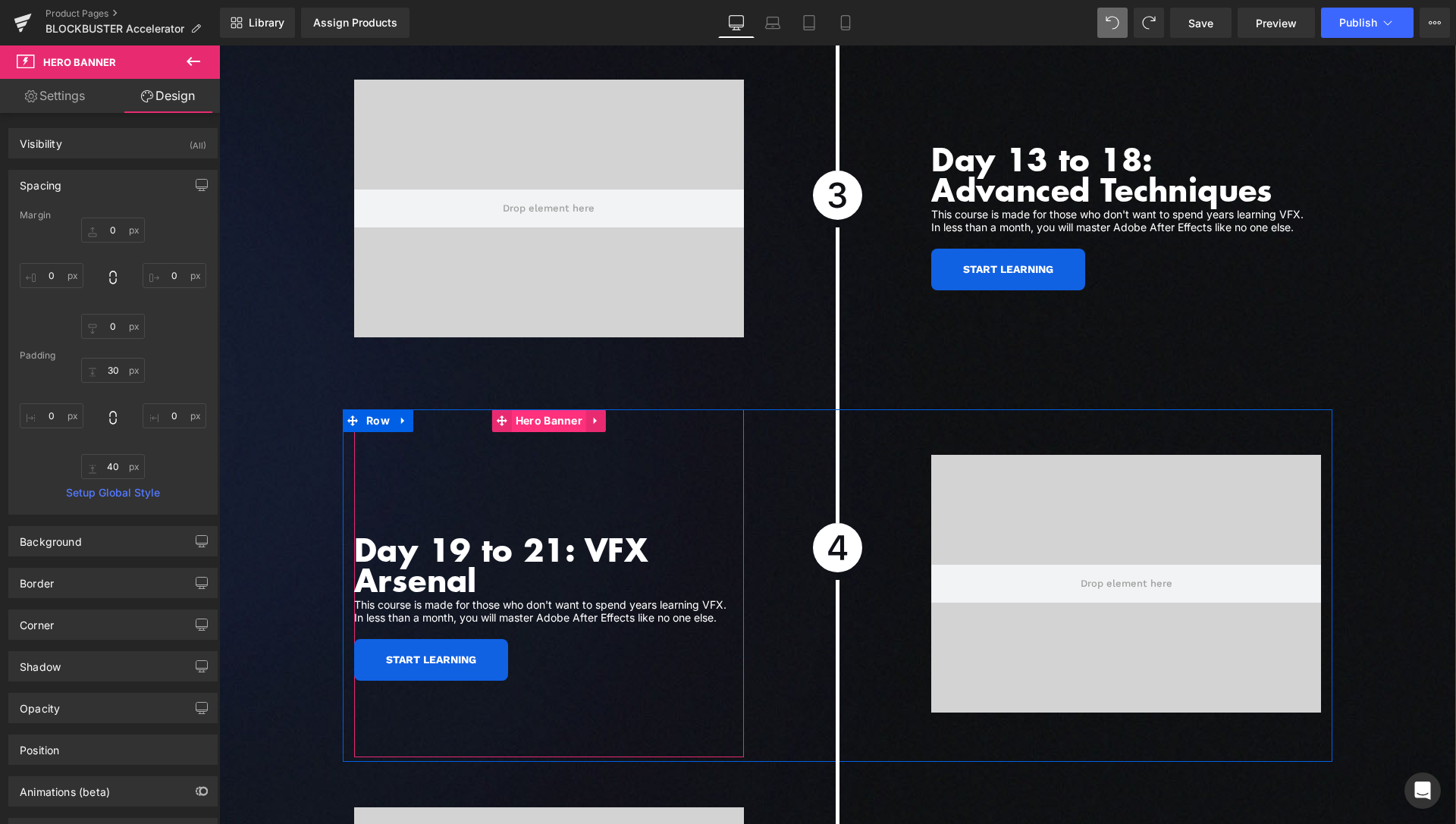
click at [523, 409] on span "Hero Banner" at bounding box center [549, 420] width 75 height 22
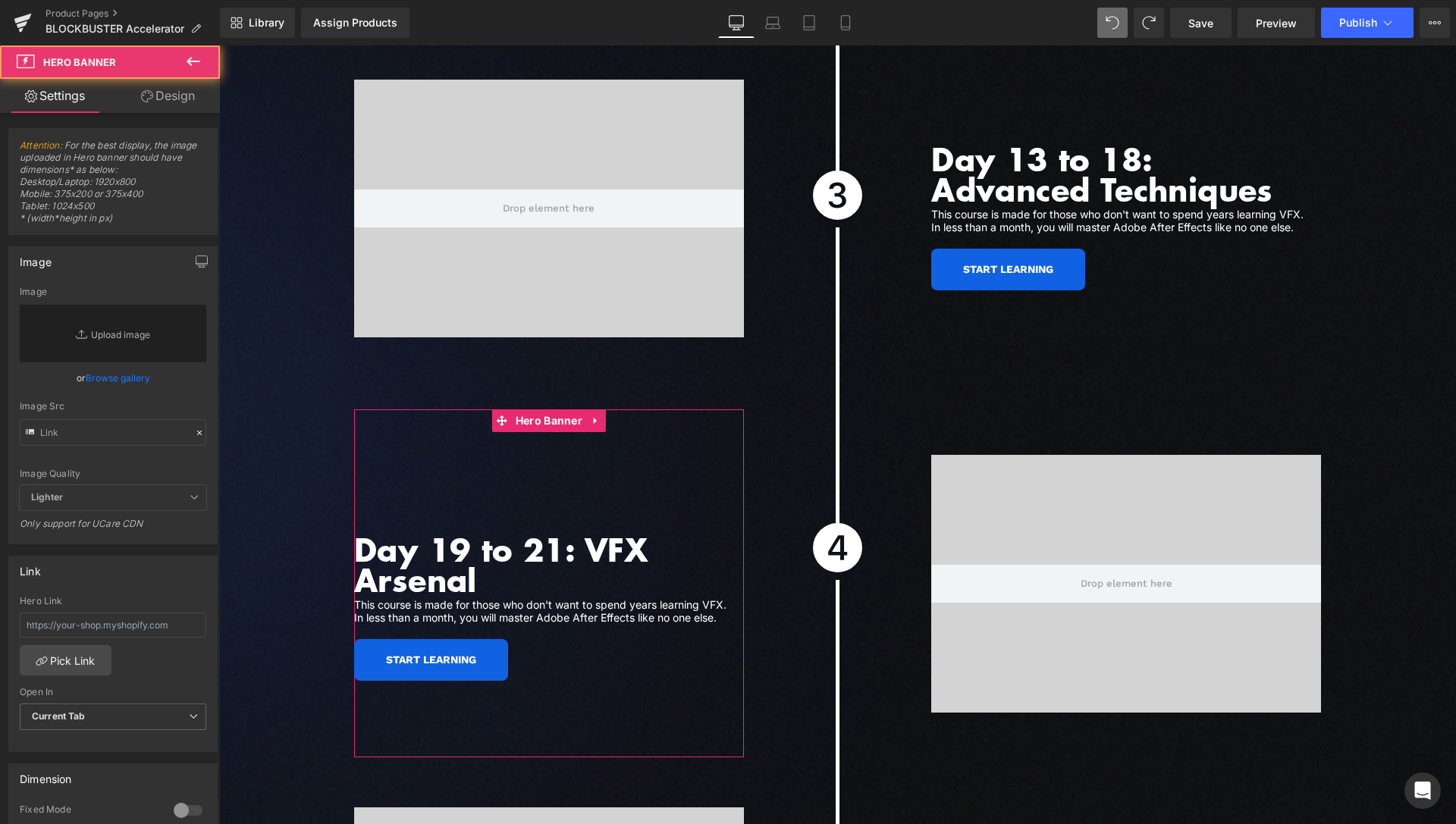
click at [166, 102] on link "Design" at bounding box center [168, 95] width 110 height 35
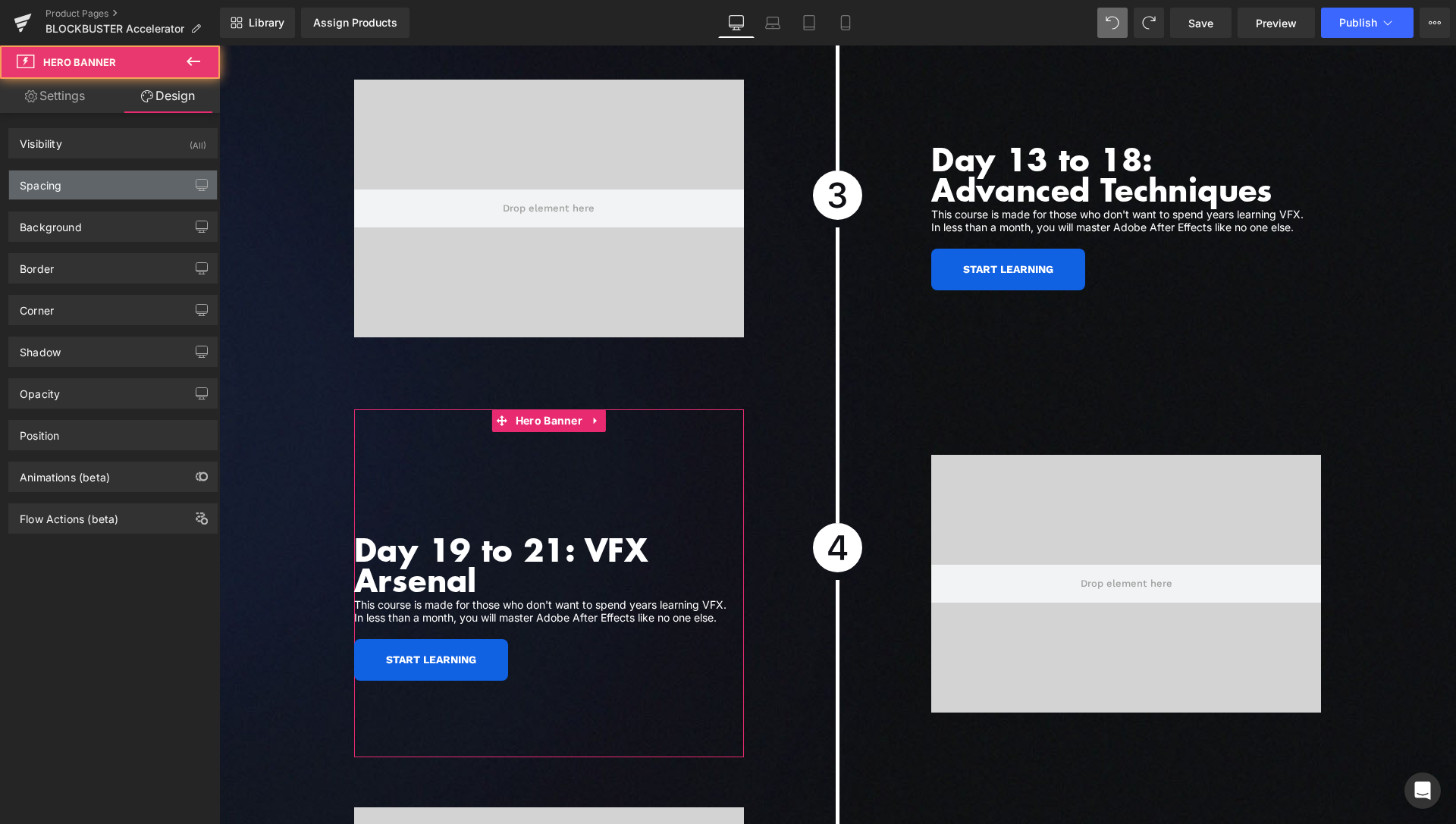
click at [106, 193] on div "Spacing" at bounding box center [112, 185] width 208 height 29
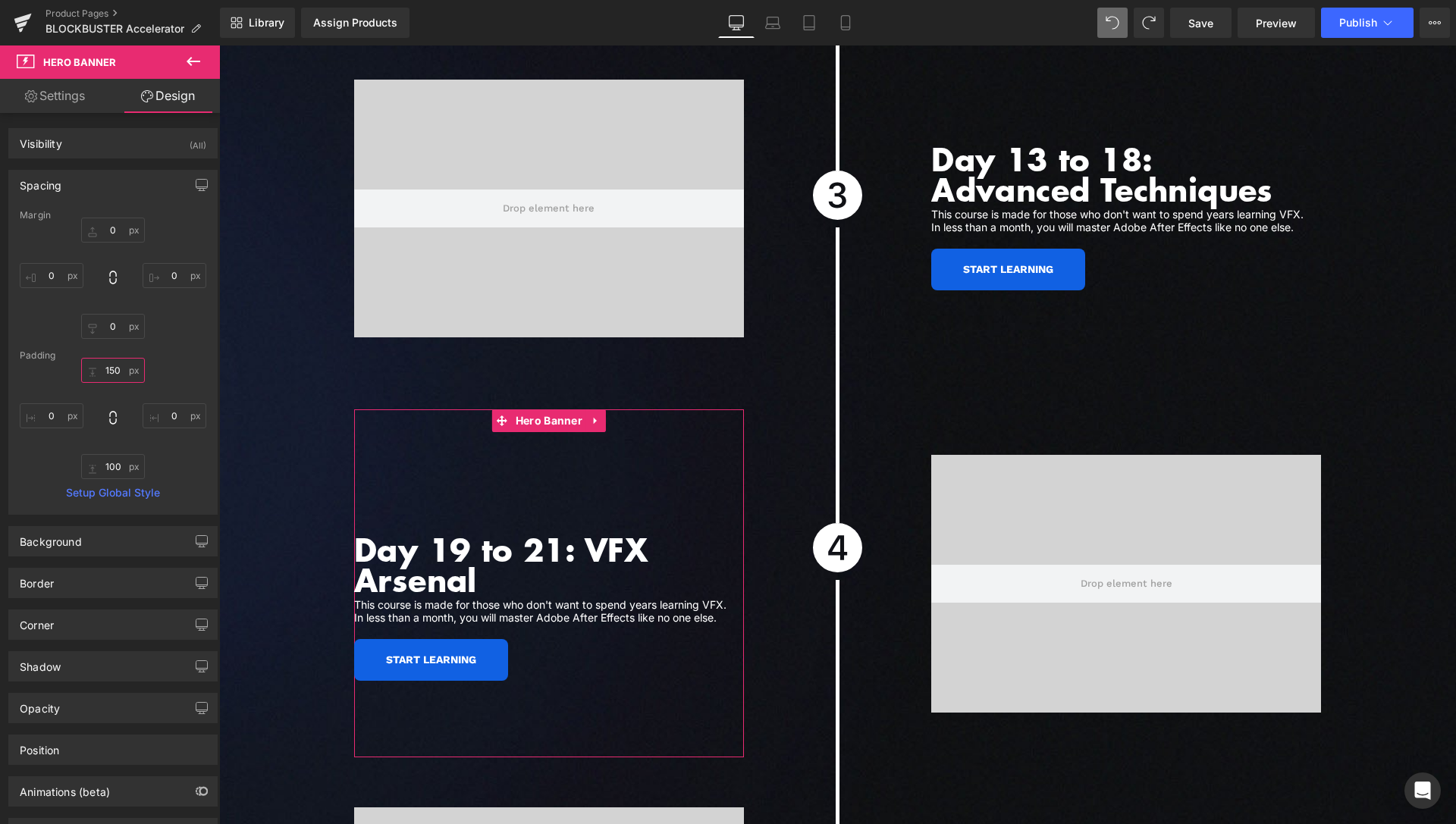
click at [118, 365] on input "150" at bounding box center [112, 370] width 63 height 25
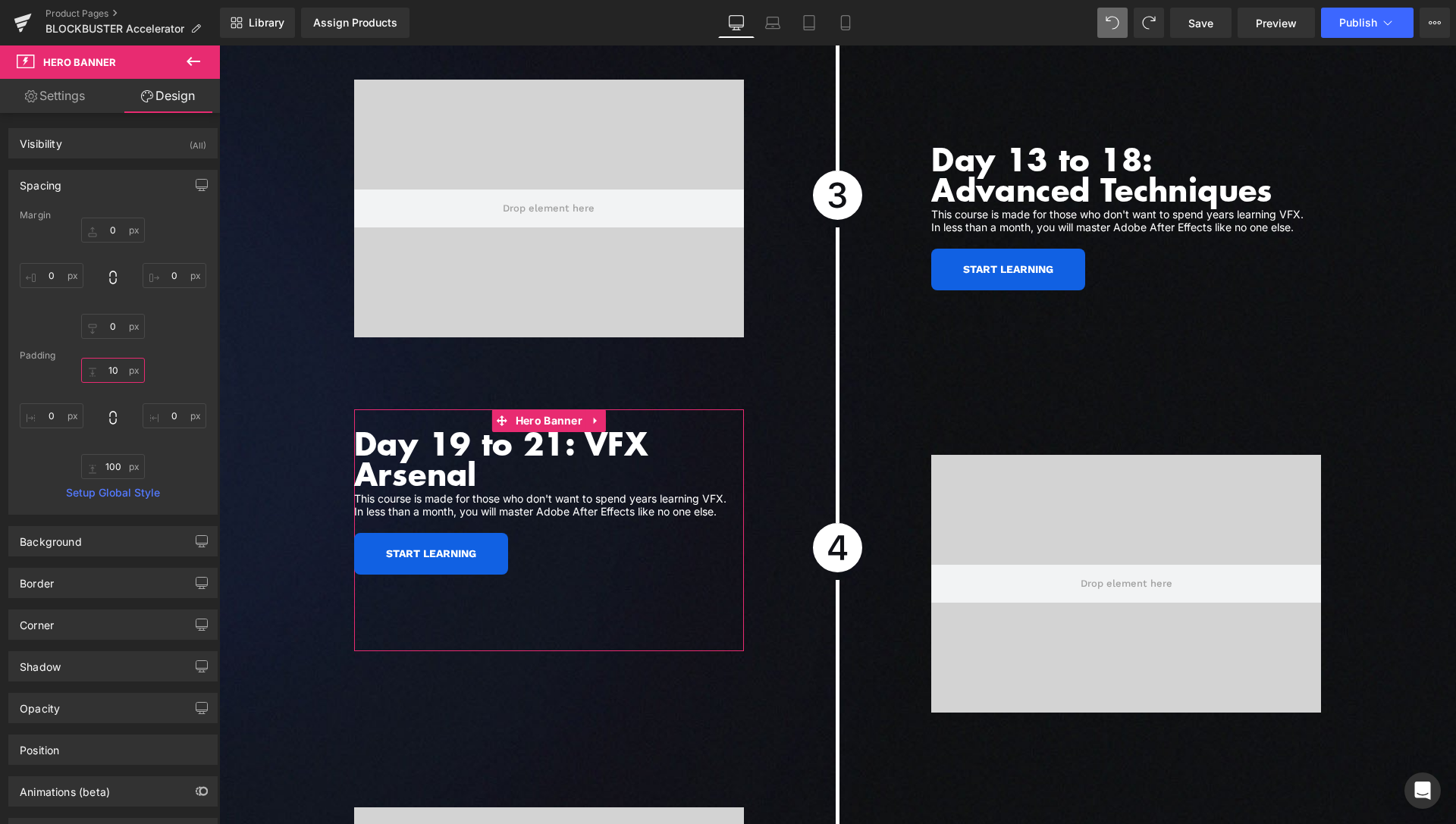
type input "100"
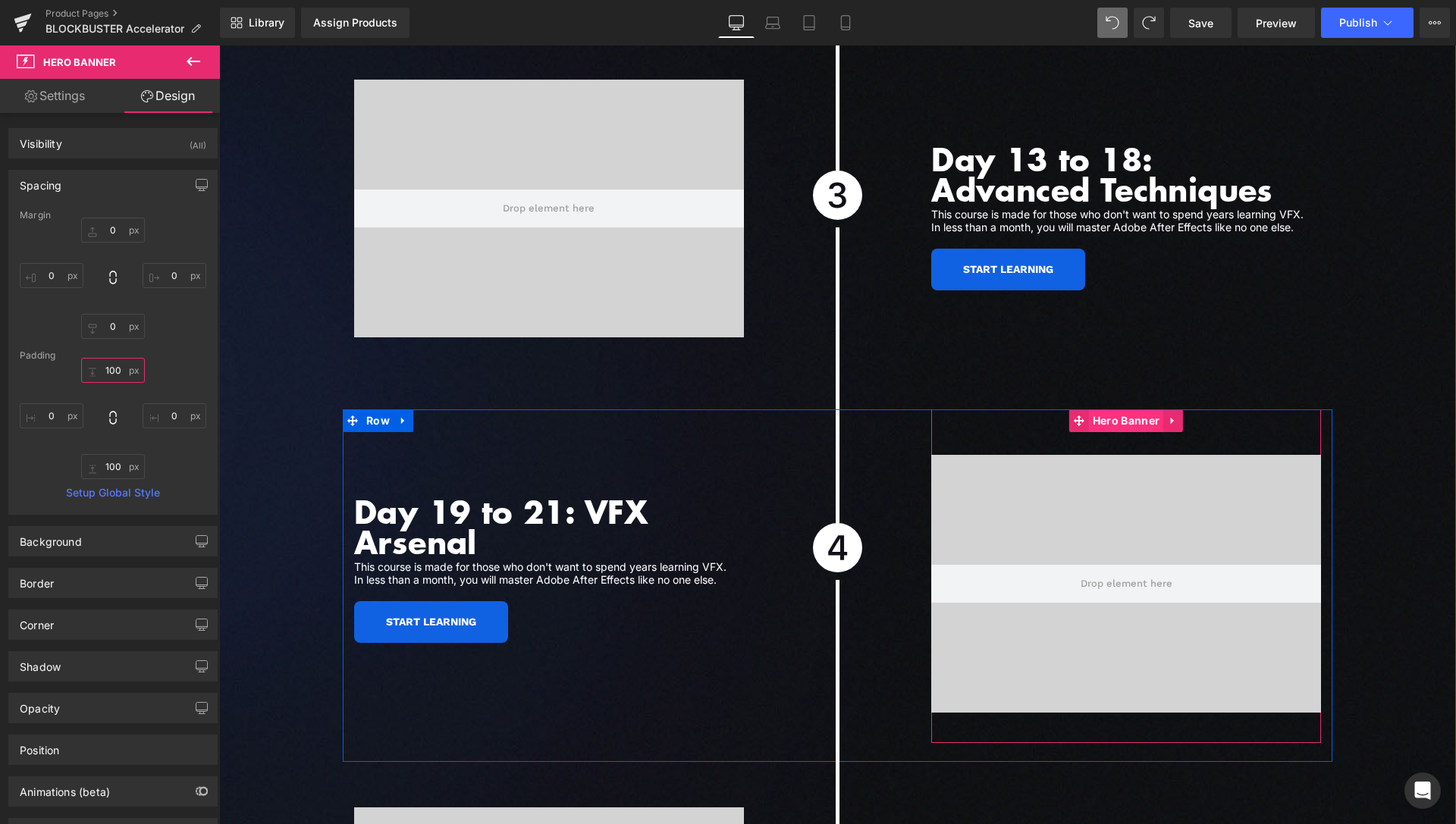
click at [1107, 409] on span "Hero Banner" at bounding box center [1126, 420] width 75 height 22
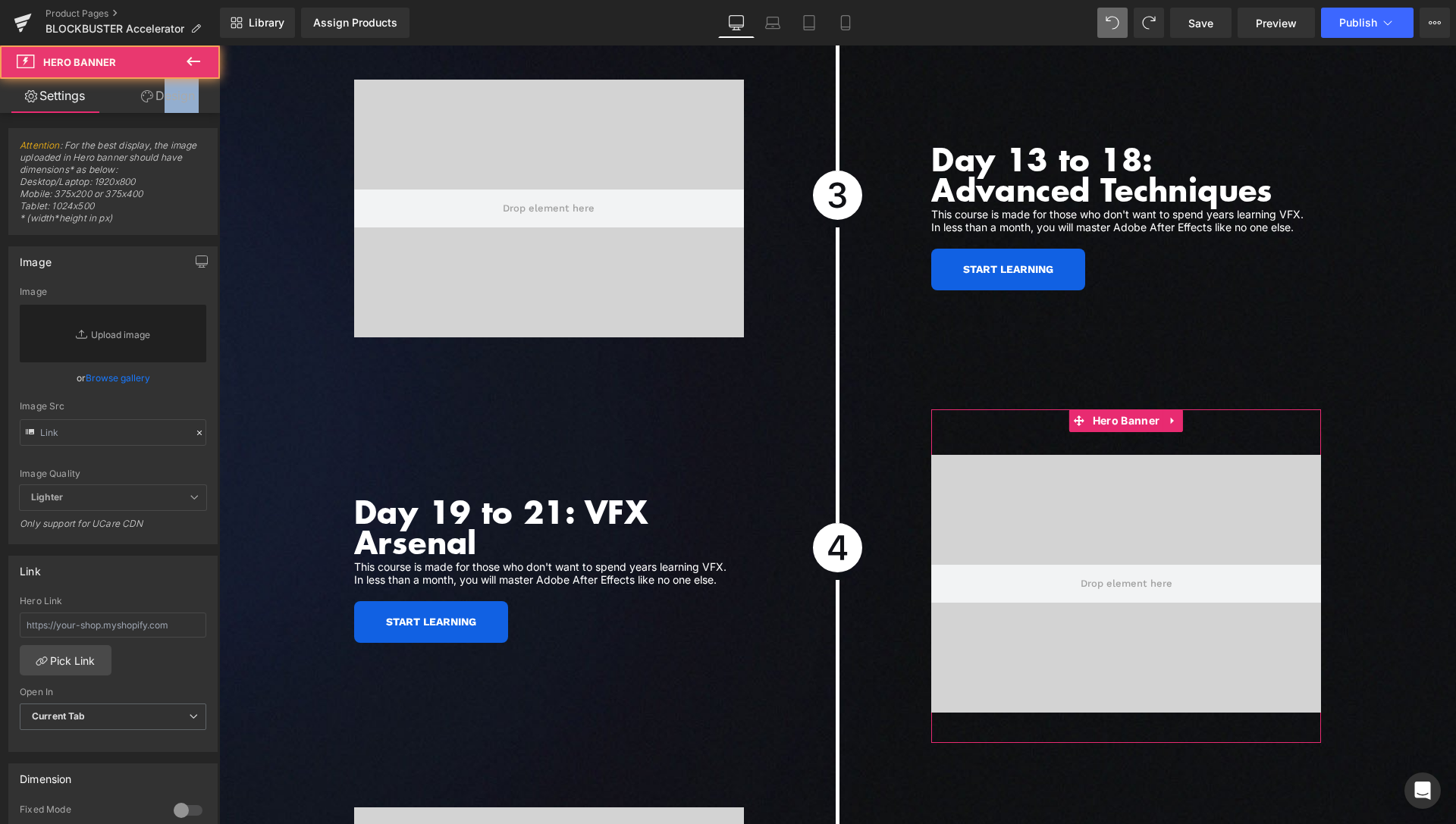
click at [160, 113] on div "Attention : For the best display, the image uploaded in Hero banner should have…" at bounding box center [113, 472] width 227 height 718
click at [159, 104] on link "Design" at bounding box center [168, 95] width 110 height 35
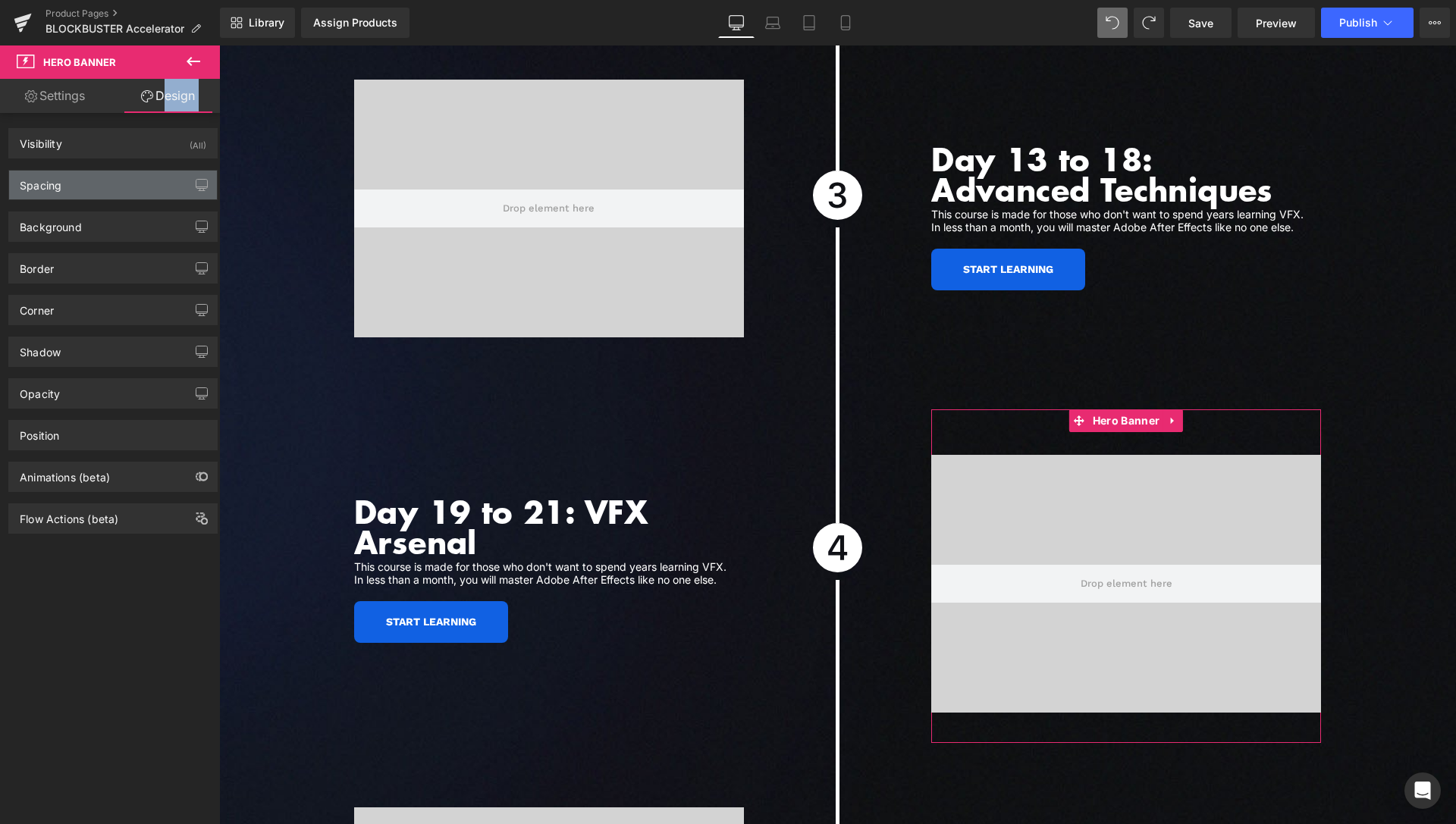
click at [83, 192] on div "Spacing" at bounding box center [112, 185] width 208 height 29
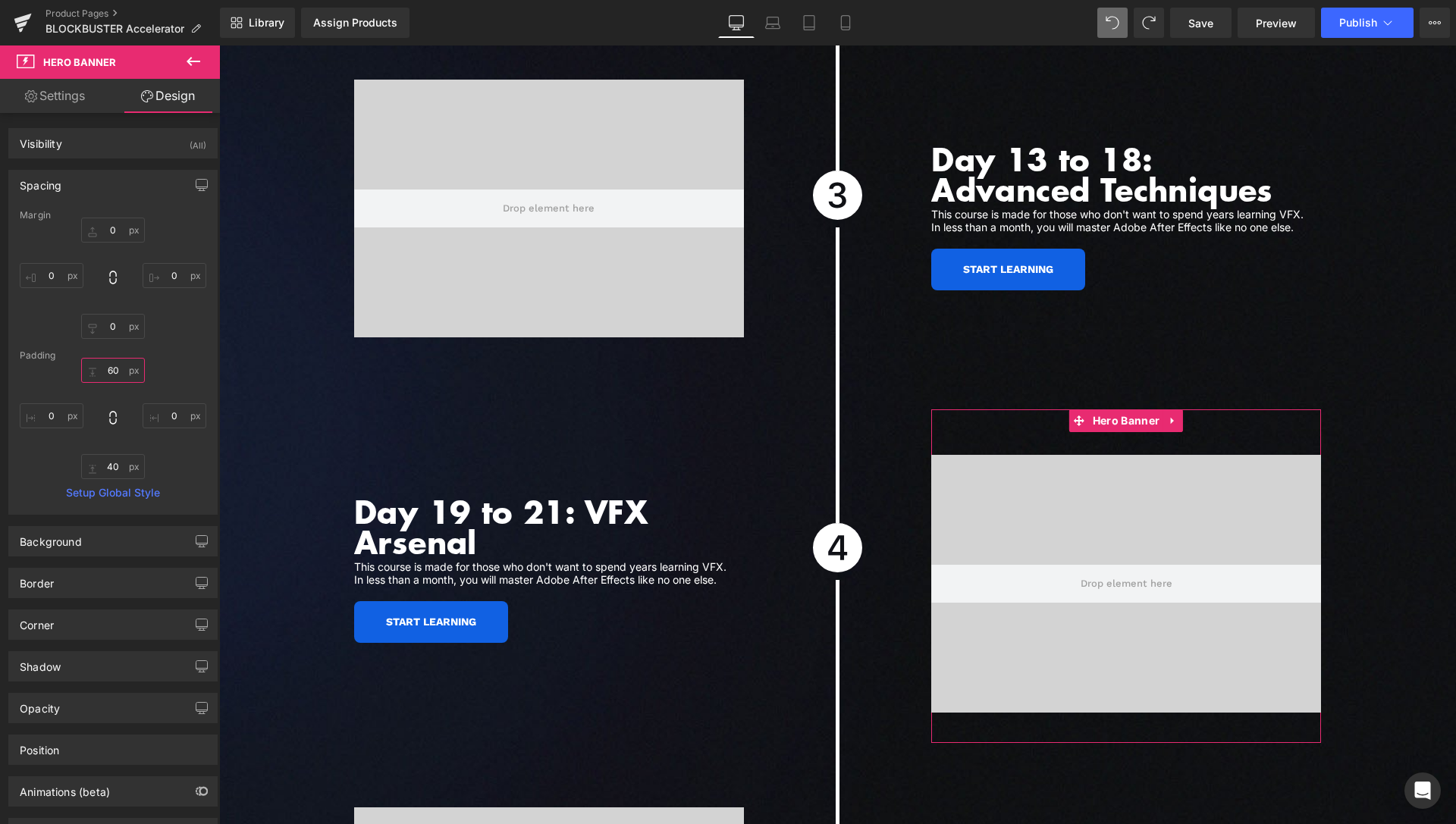
click at [105, 372] on input "text" at bounding box center [112, 370] width 63 height 25
click at [107, 374] on input "text" at bounding box center [112, 370] width 63 height 25
type input "30"
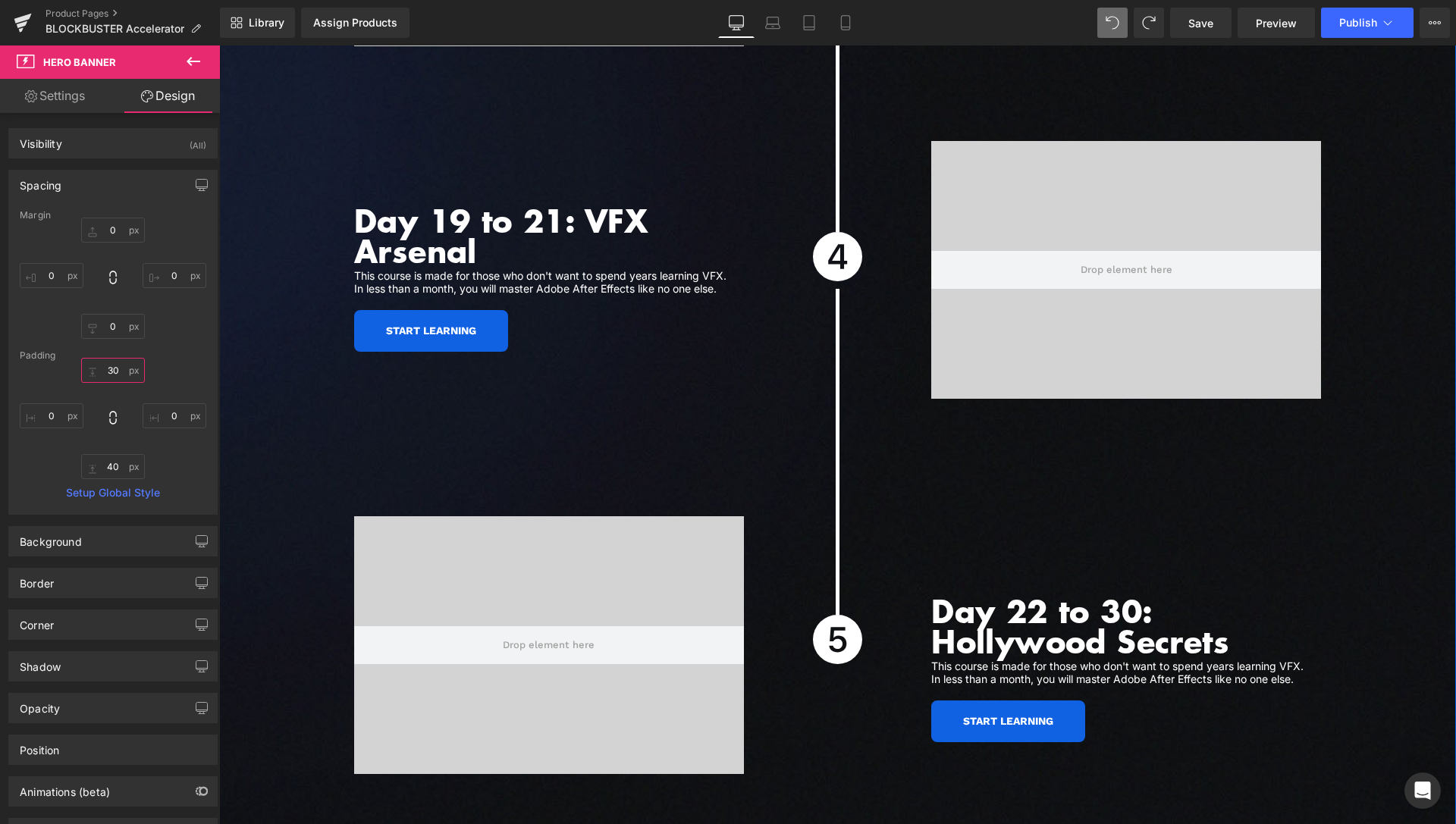
scroll to position [5116, 0]
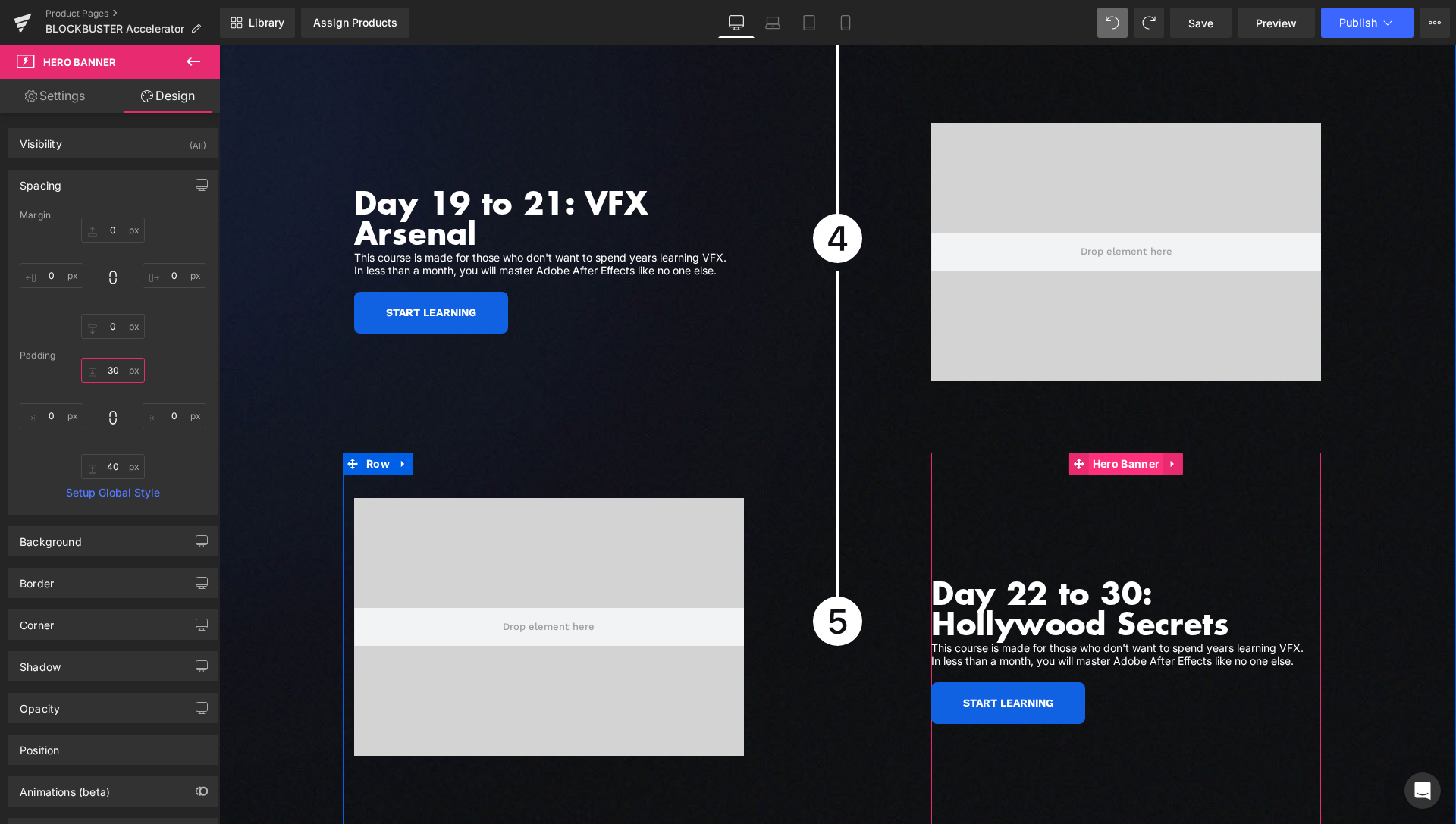
click at [1113, 453] on span "Hero Banner" at bounding box center [1126, 464] width 75 height 22
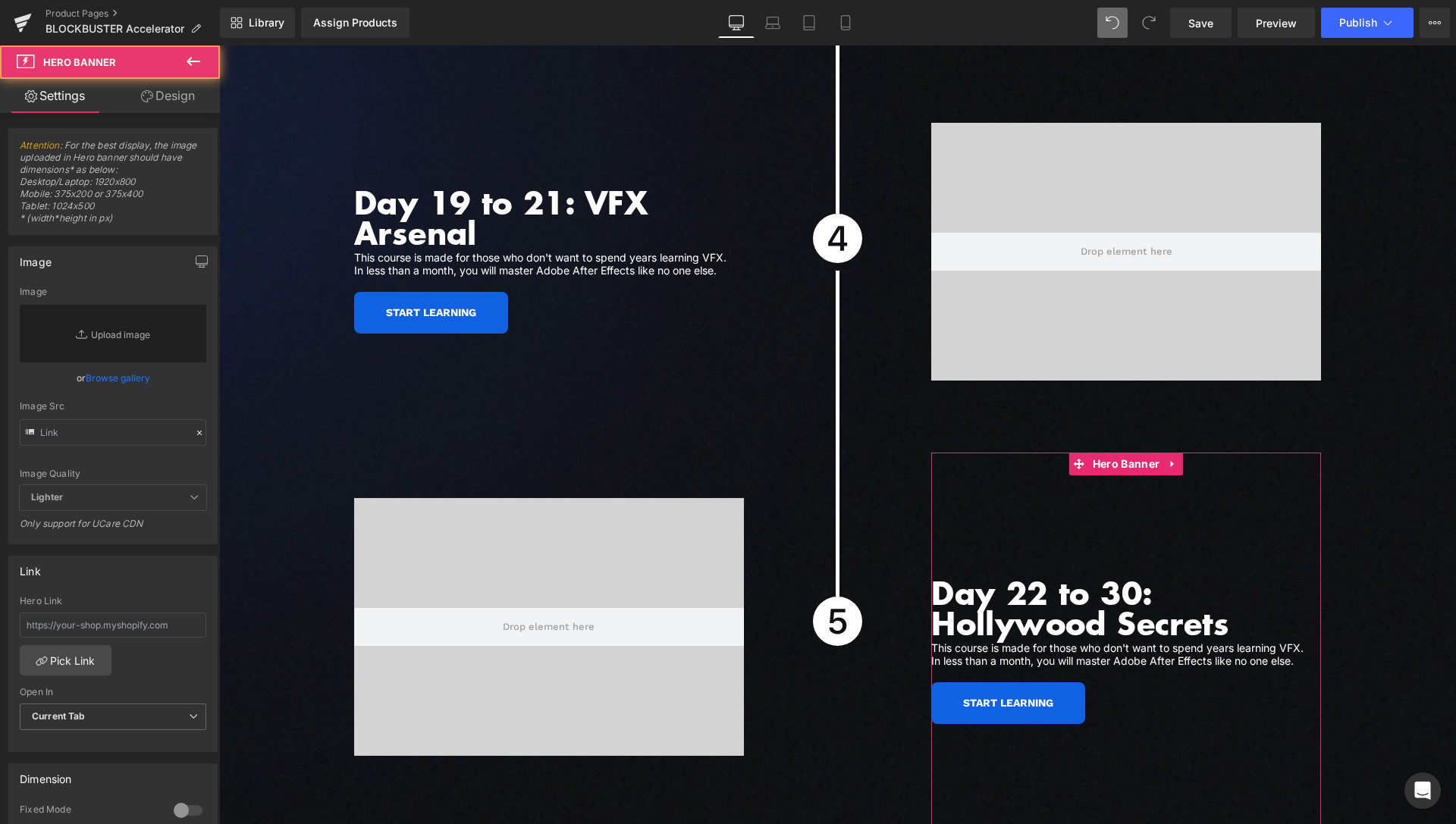
click at [166, 104] on link "Design" at bounding box center [168, 95] width 110 height 35
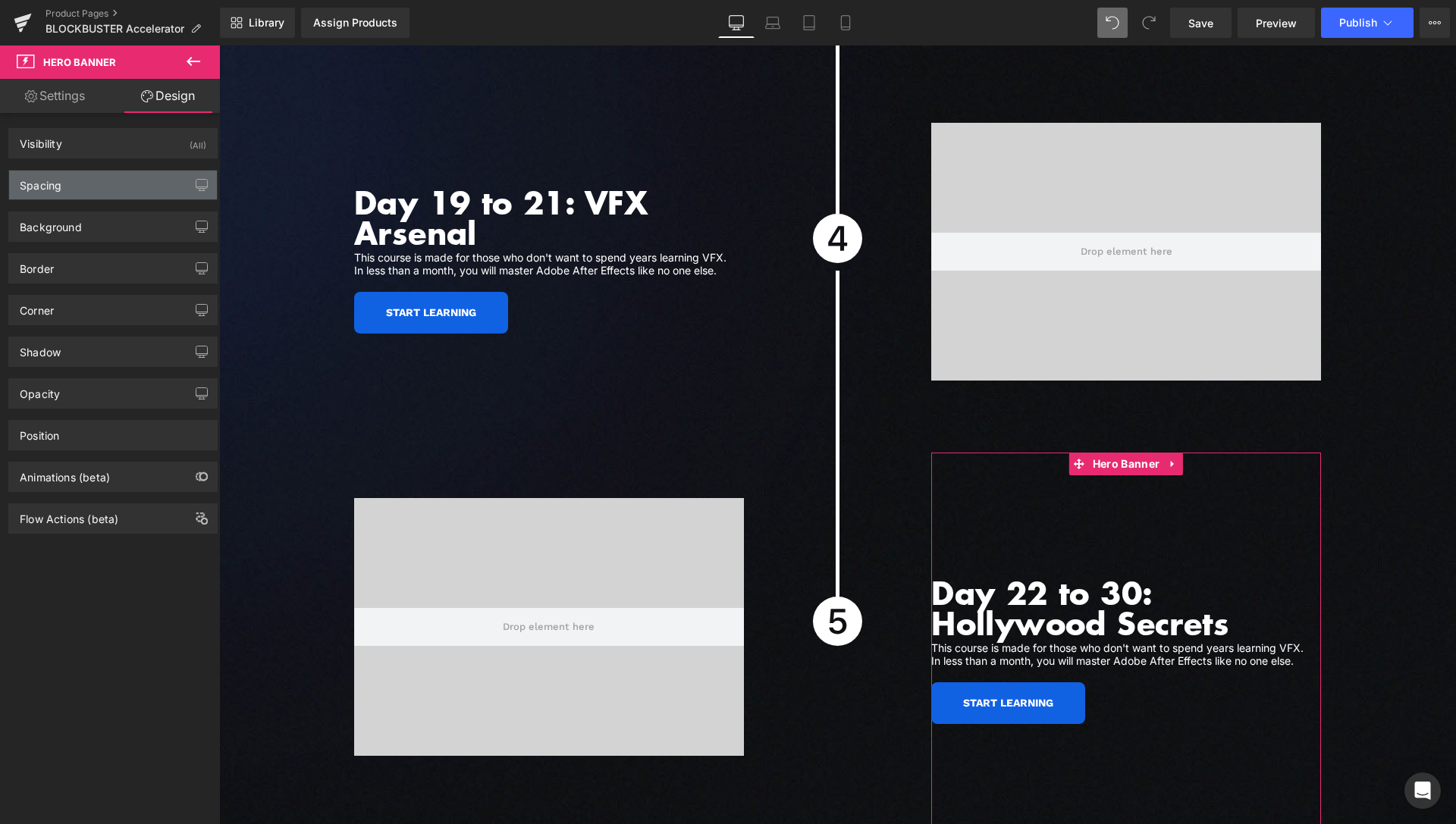
click at [96, 189] on div "Spacing" at bounding box center [112, 185] width 208 height 29
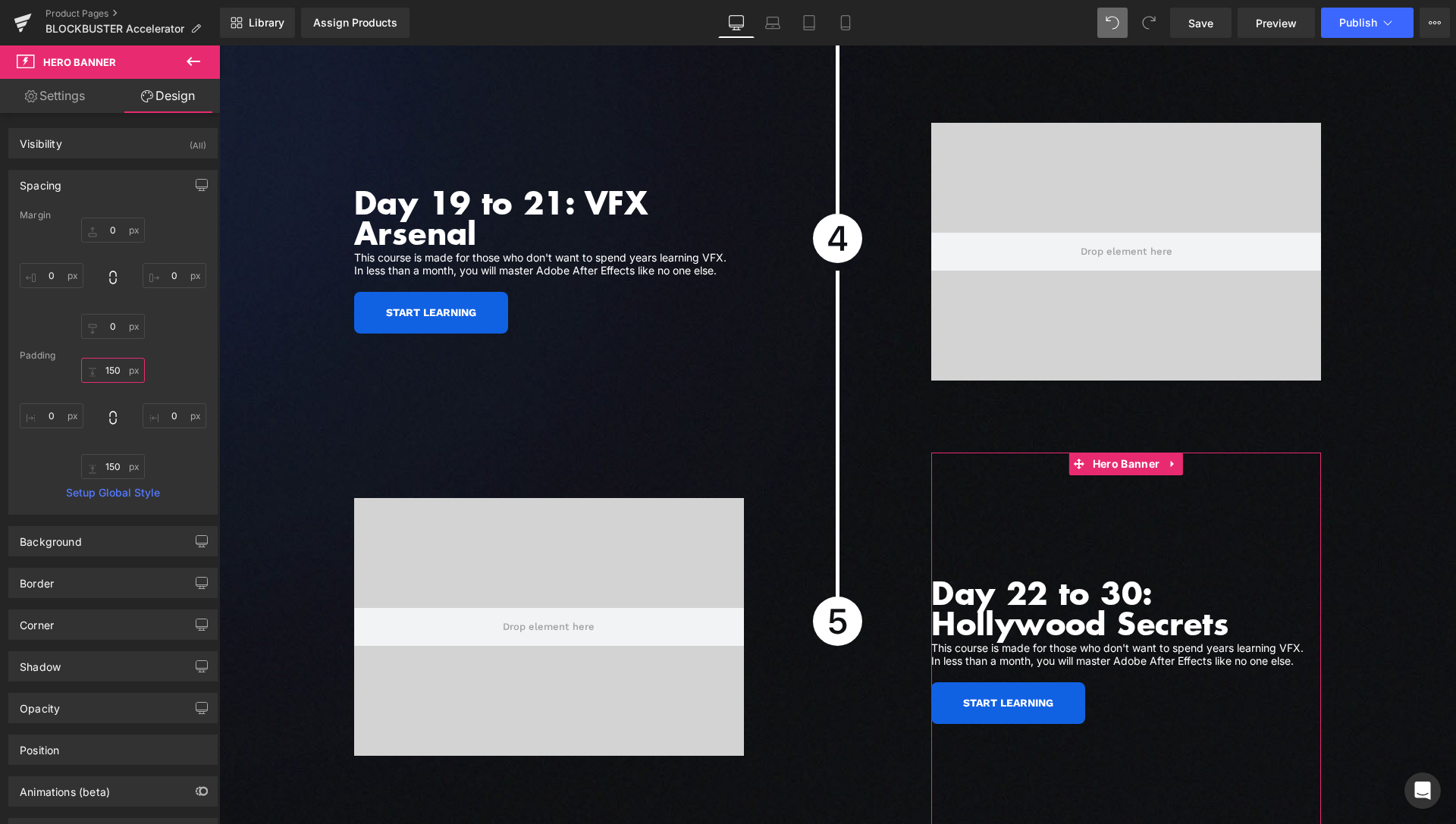
click at [103, 363] on input "text" at bounding box center [112, 370] width 63 height 25
type input "100"
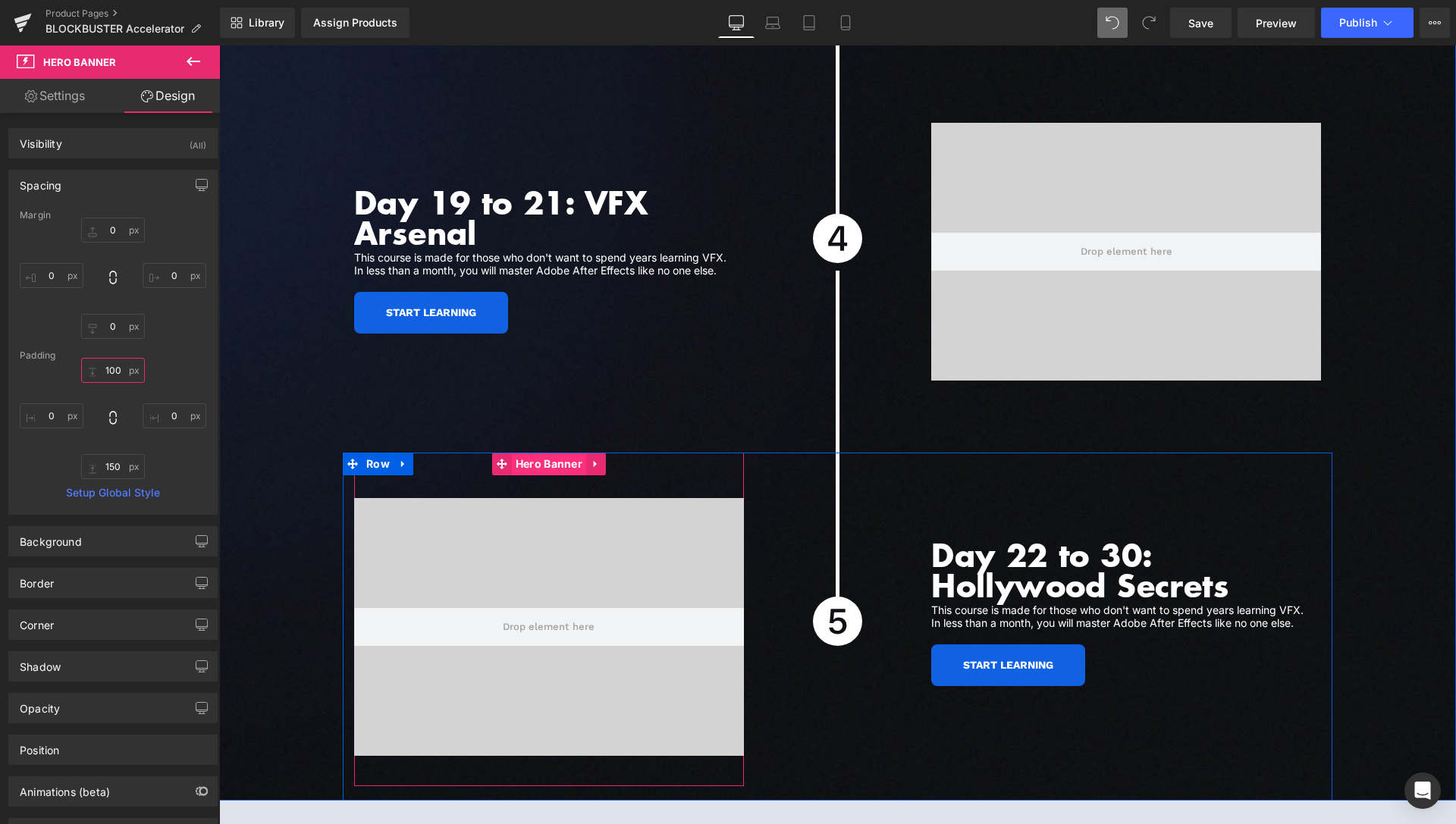
click at [529, 453] on span "Hero Banner" at bounding box center [549, 464] width 75 height 22
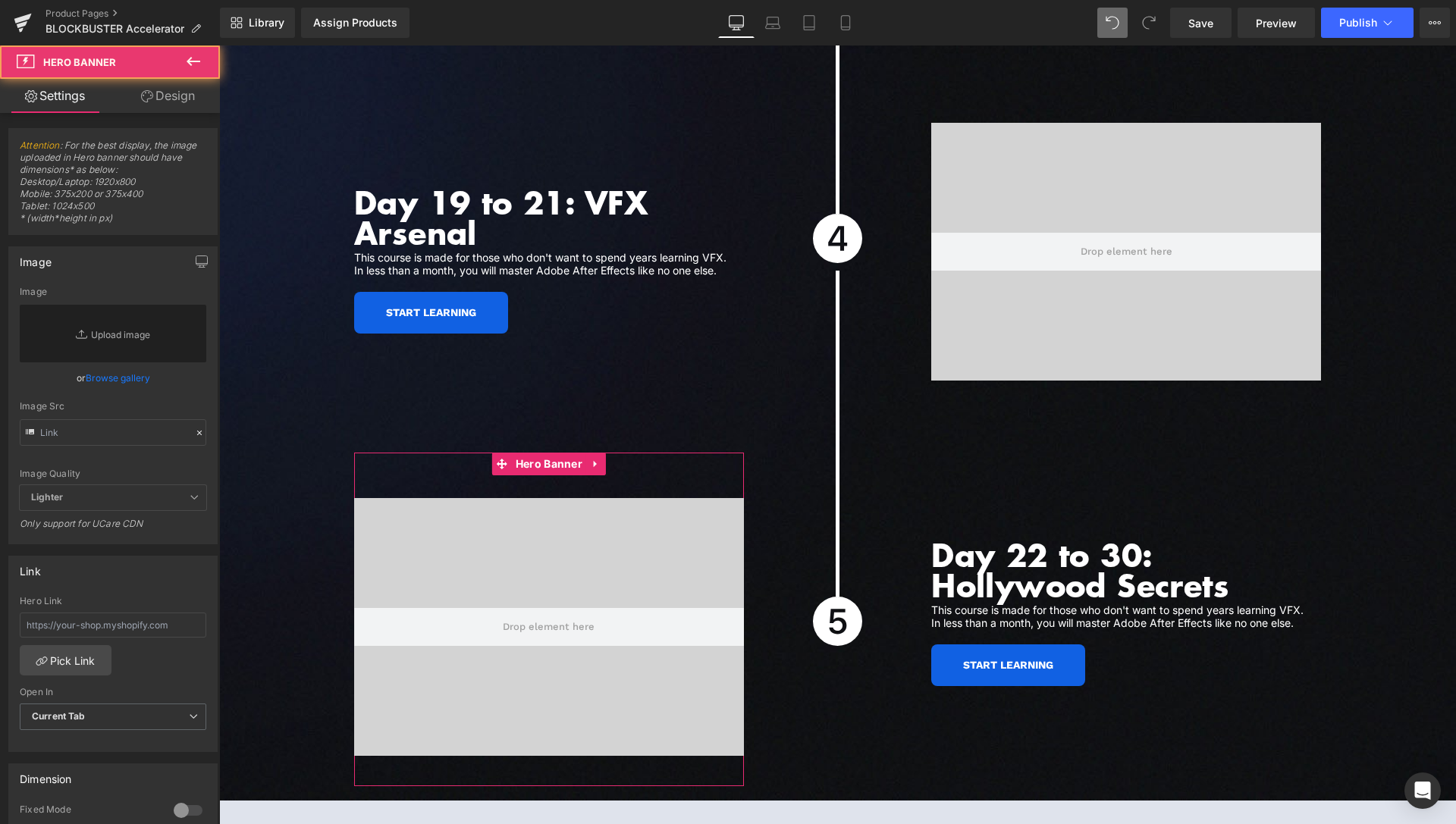
click at [156, 99] on link "Design" at bounding box center [168, 95] width 110 height 35
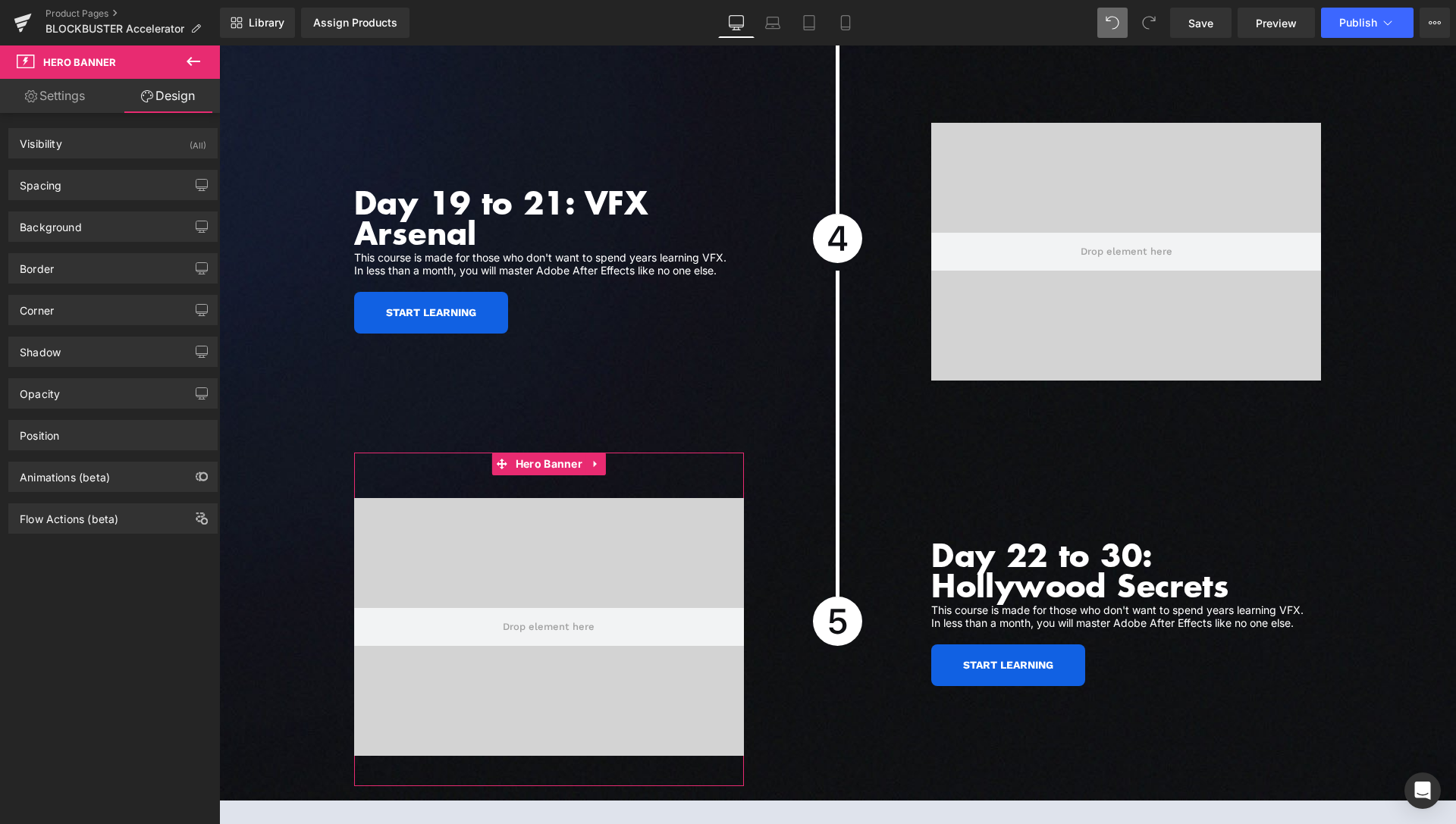
click at [121, 200] on div "Spacing [GEOGRAPHIC_DATA] 0 0 0 0 [GEOGRAPHIC_DATA] 60 0 40 0 Setup Global Style" at bounding box center [112, 185] width 209 height 30
click at [135, 193] on div "Spacing" at bounding box center [112, 185] width 208 height 29
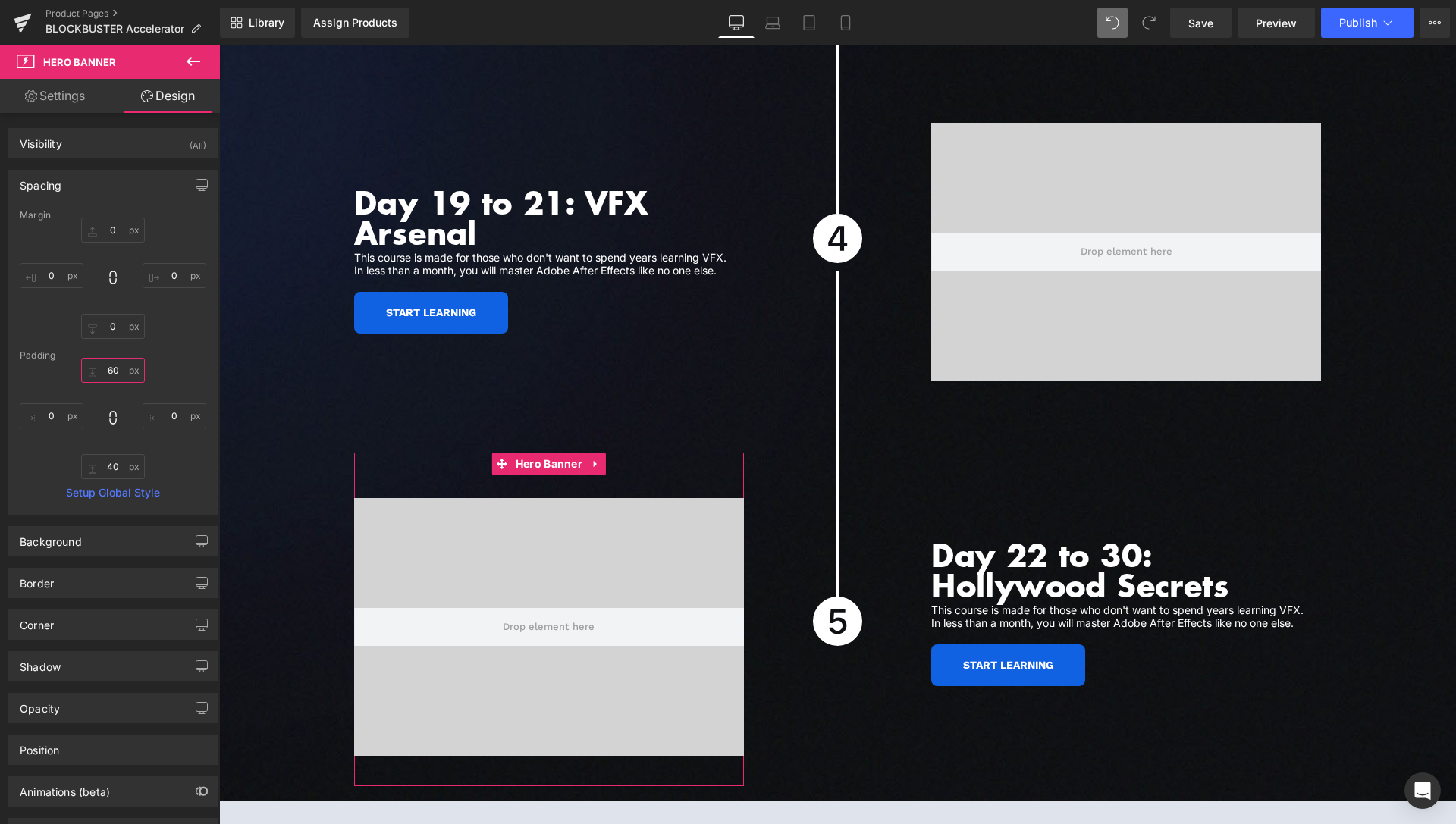
click at [112, 374] on input "60" at bounding box center [112, 370] width 63 height 25
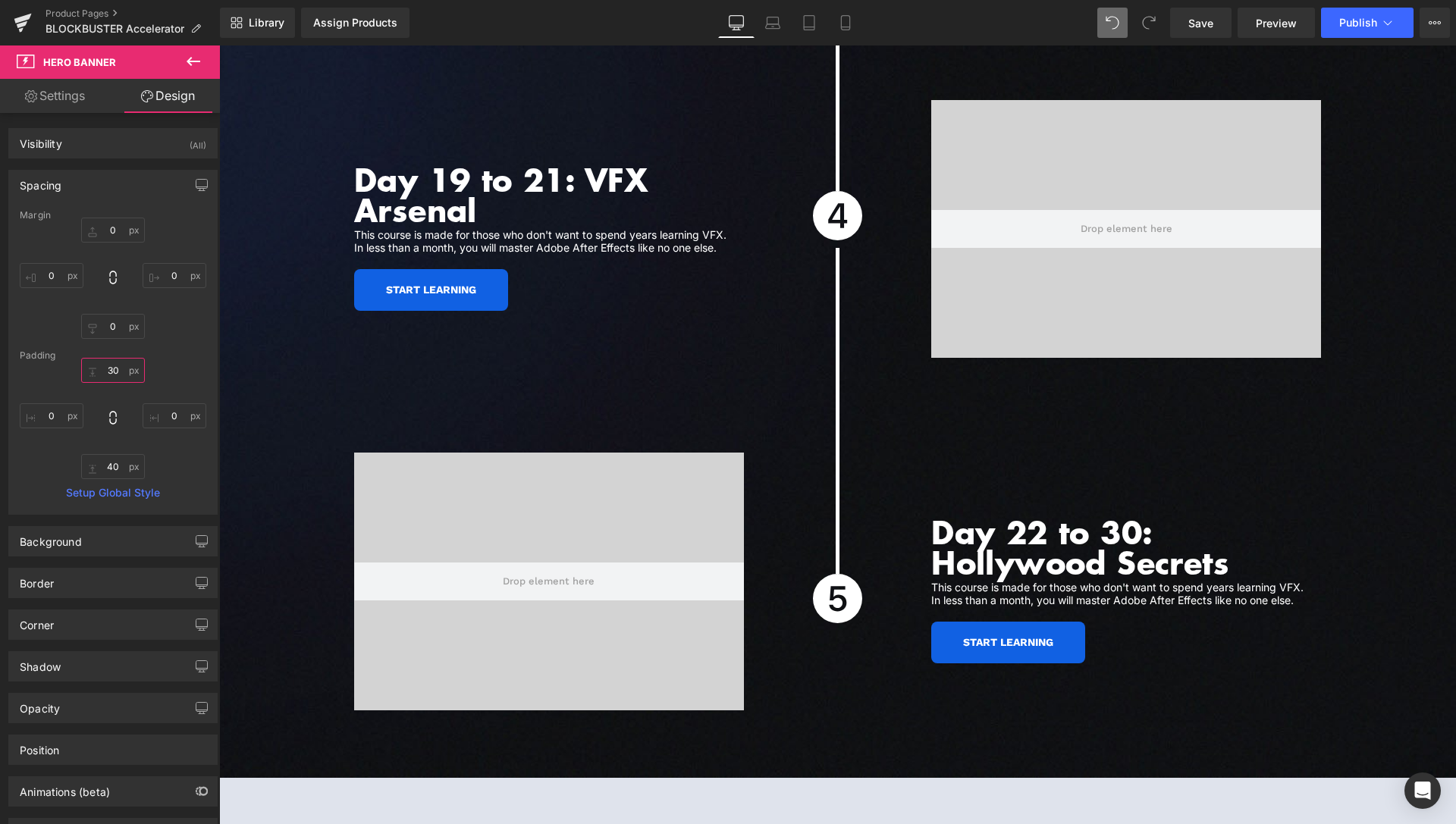
scroll to position [5119, 0]
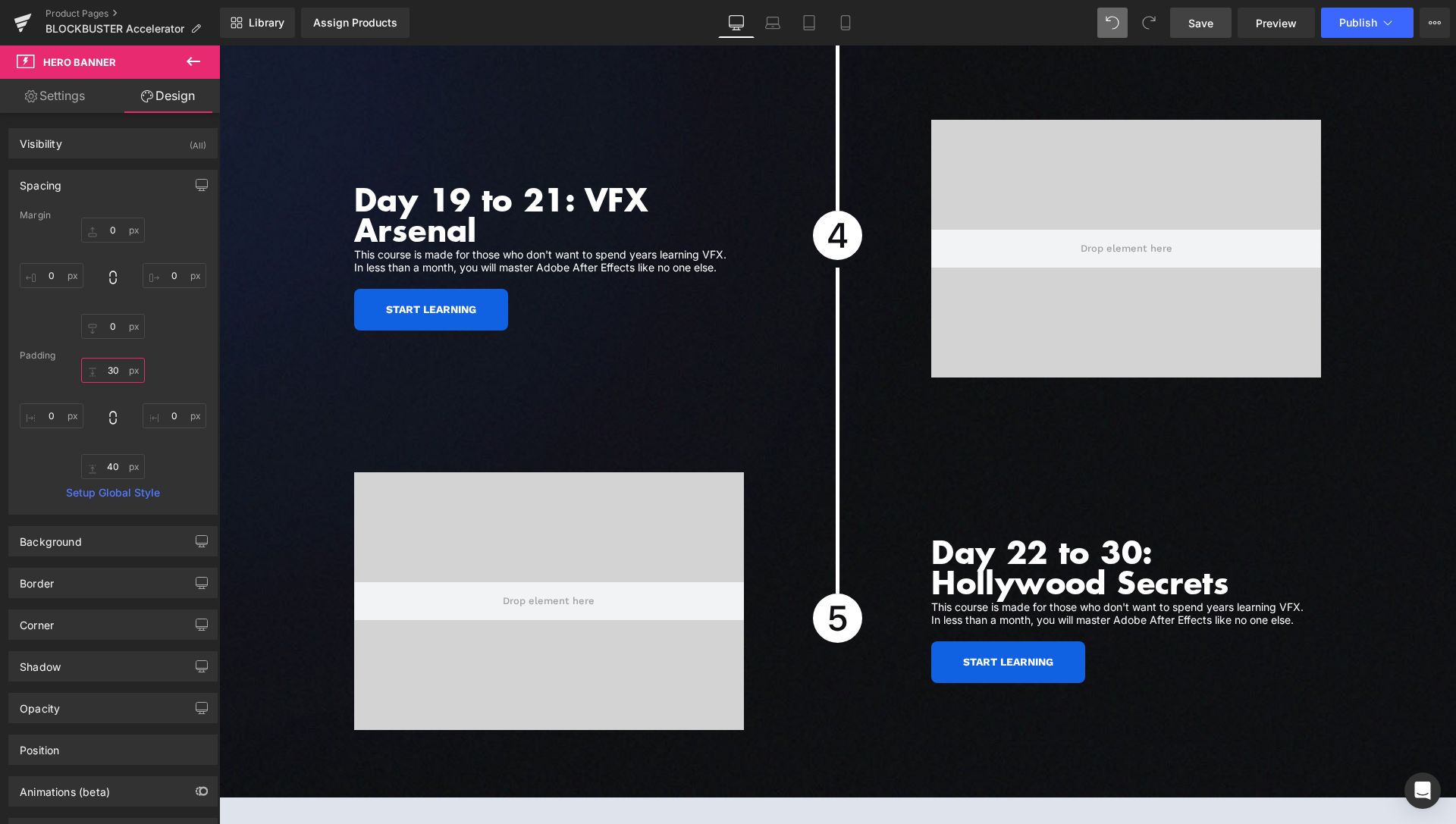
type input "30"
click at [1198, 21] on span "Save" at bounding box center [1201, 23] width 25 height 16
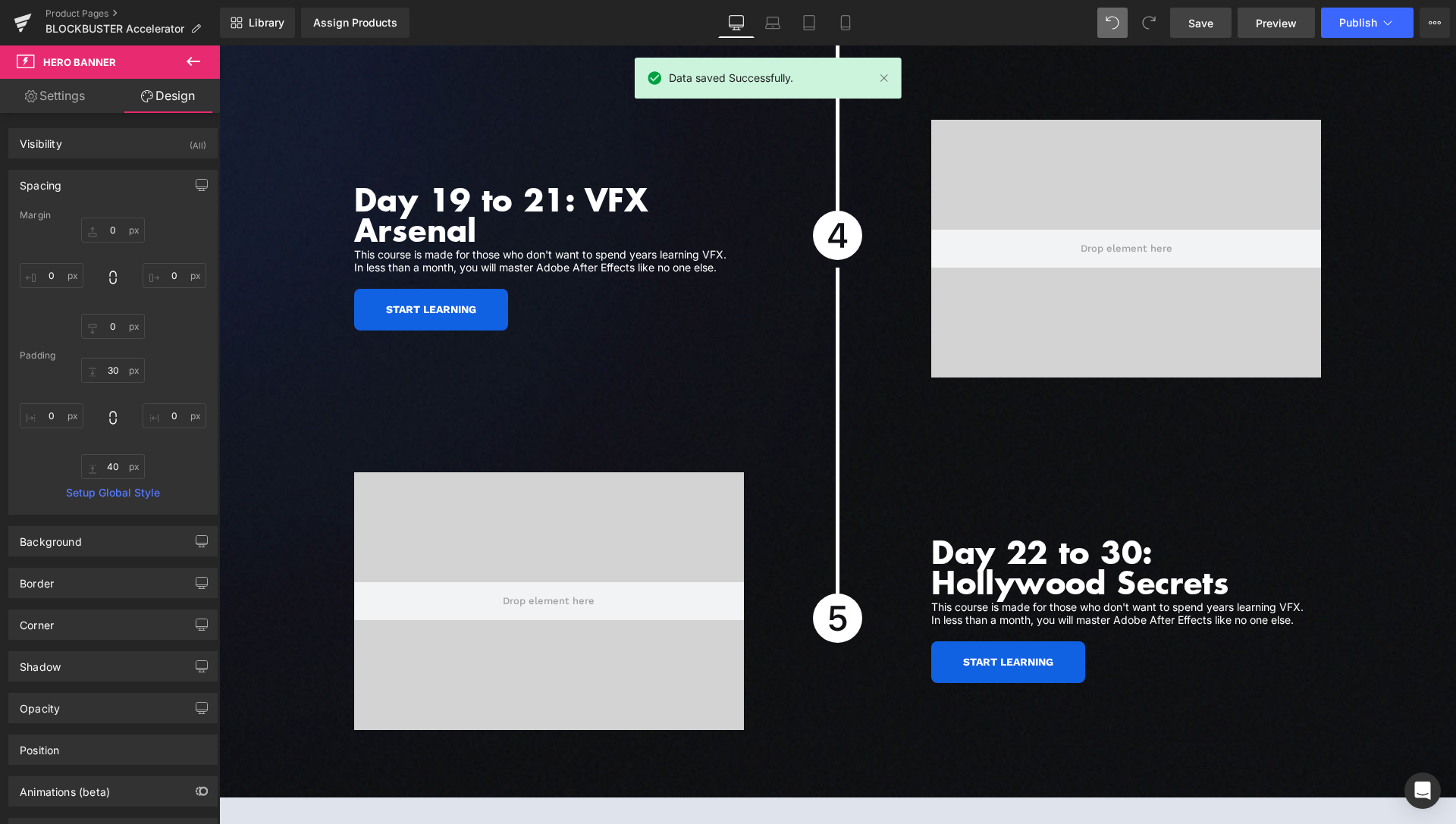
click at [1272, 20] on span "Preview" at bounding box center [1276, 23] width 41 height 16
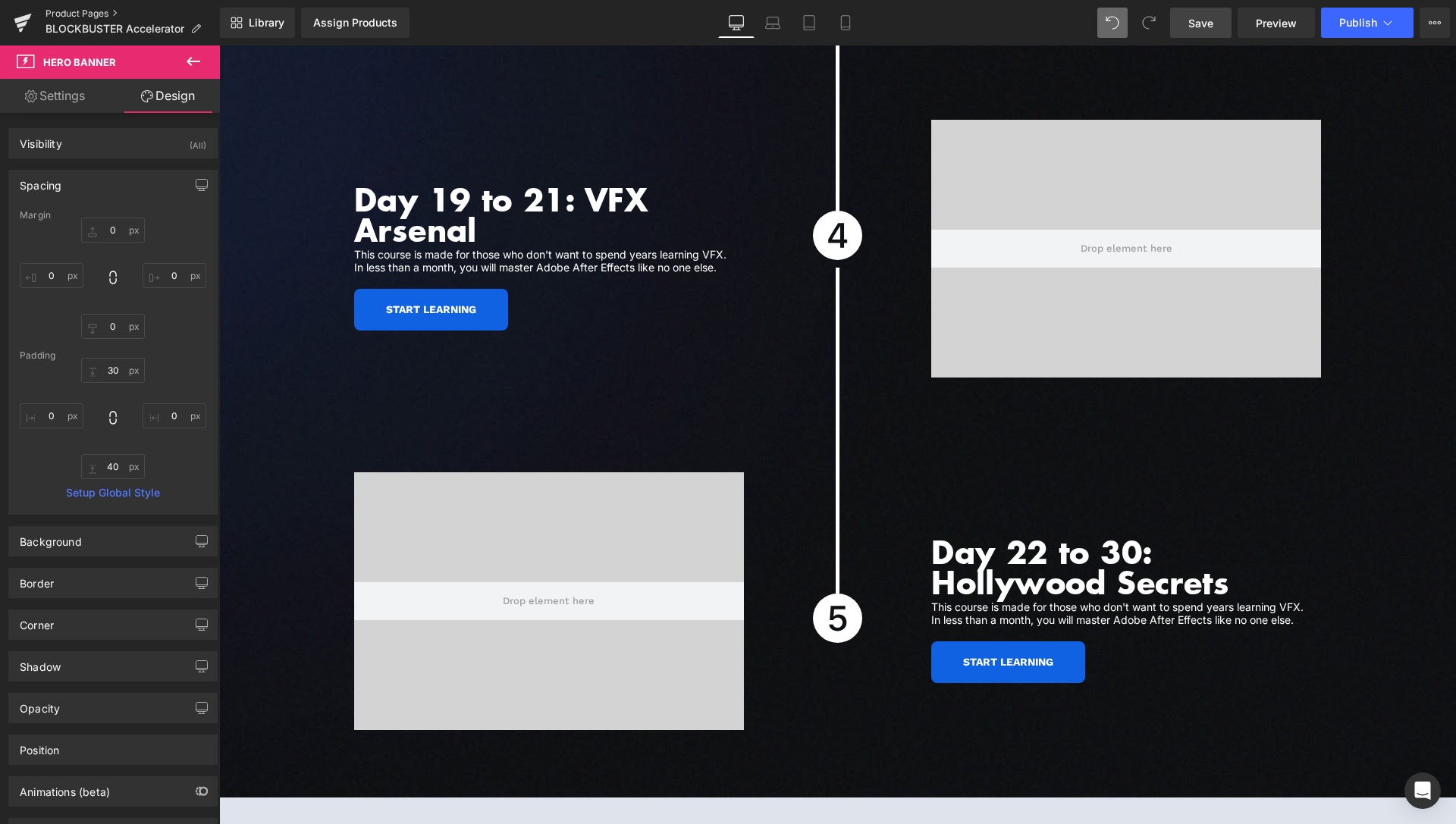
click at [78, 9] on link "Product Pages" at bounding box center [132, 13] width 174 height 12
